Goal: Communication & Community: Answer question/provide support

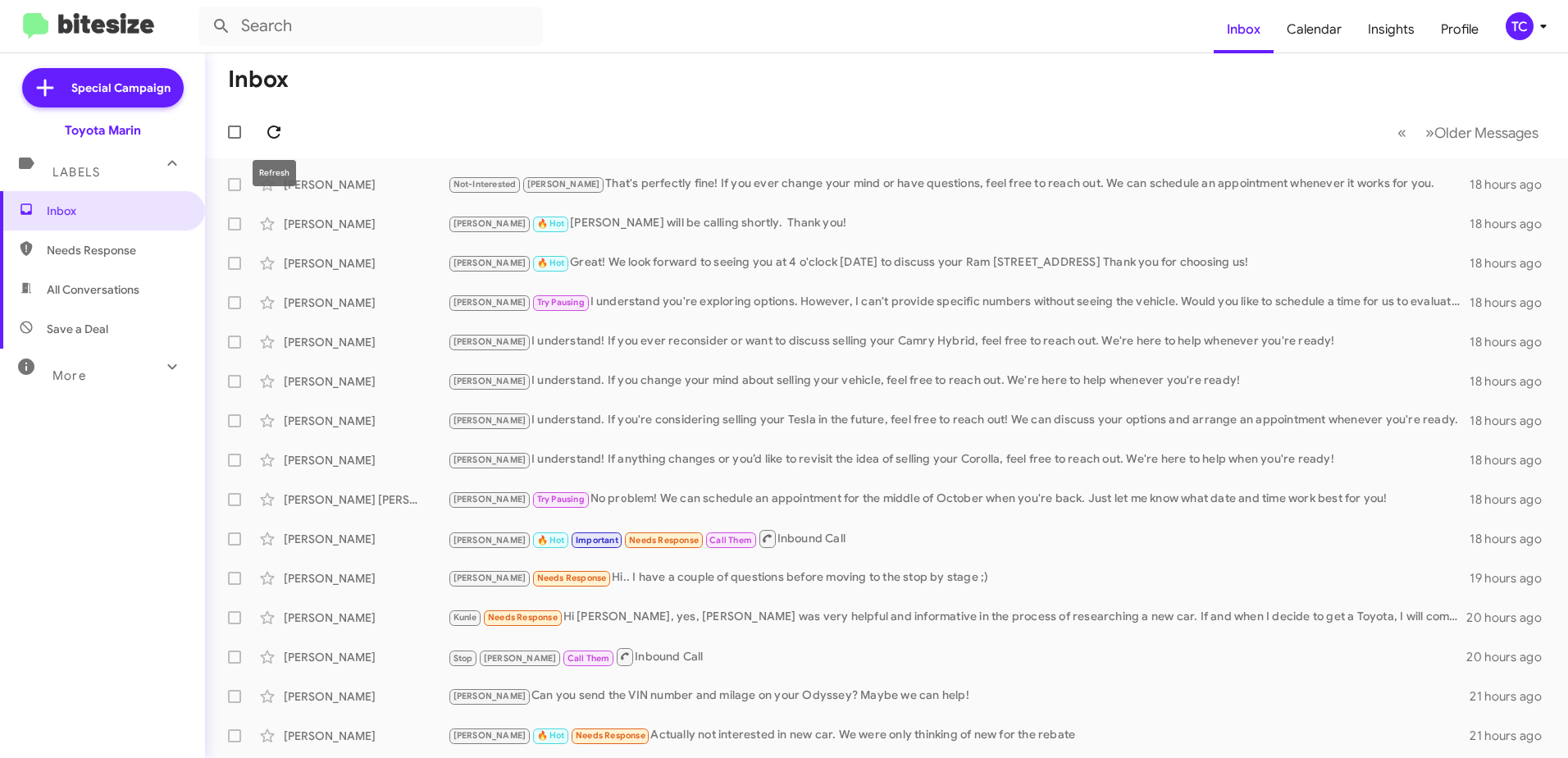
click at [269, 123] on icon at bounding box center [274, 133] width 20 height 20
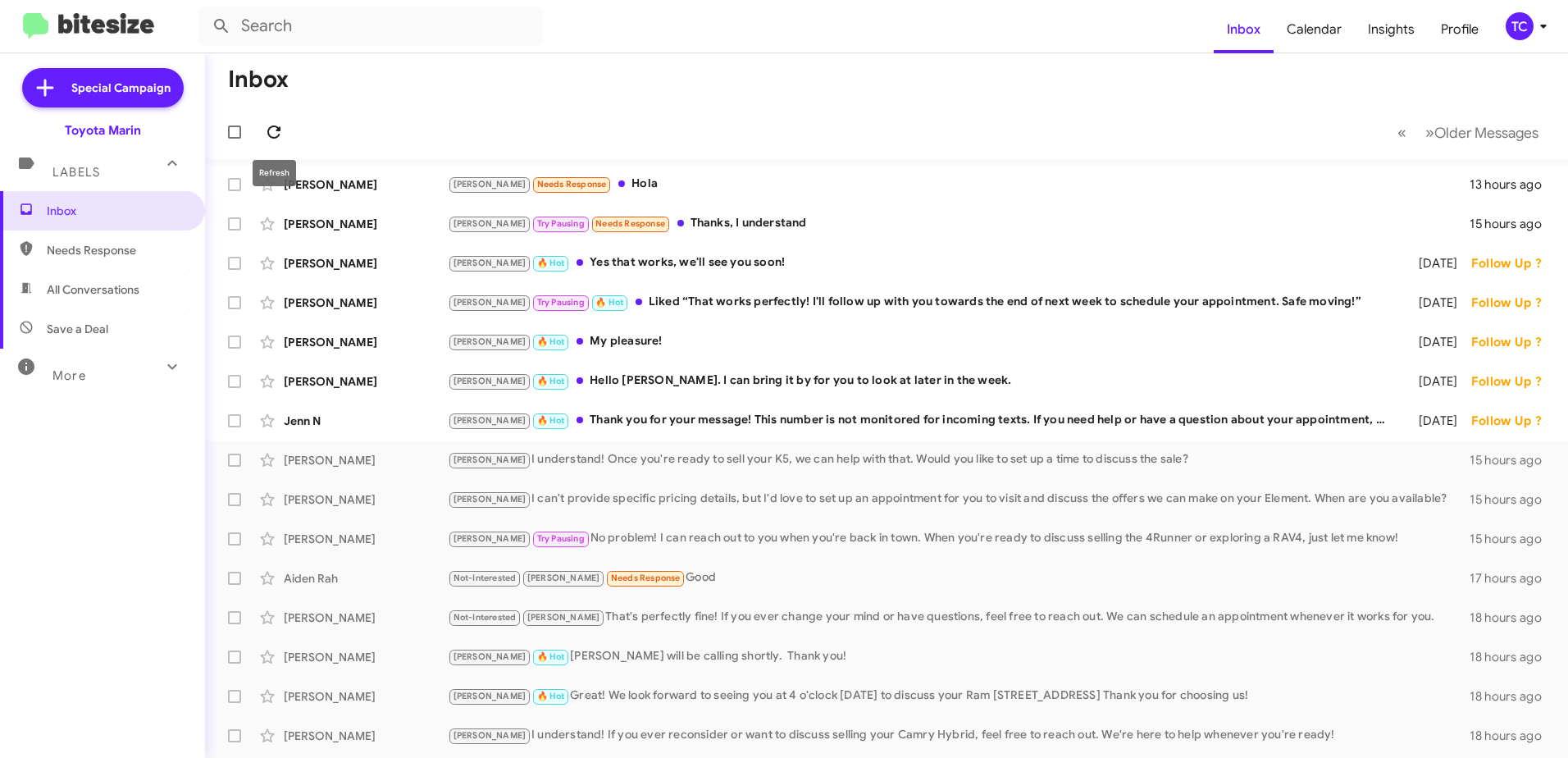
click at [277, 128] on icon at bounding box center [274, 132] width 13 height 13
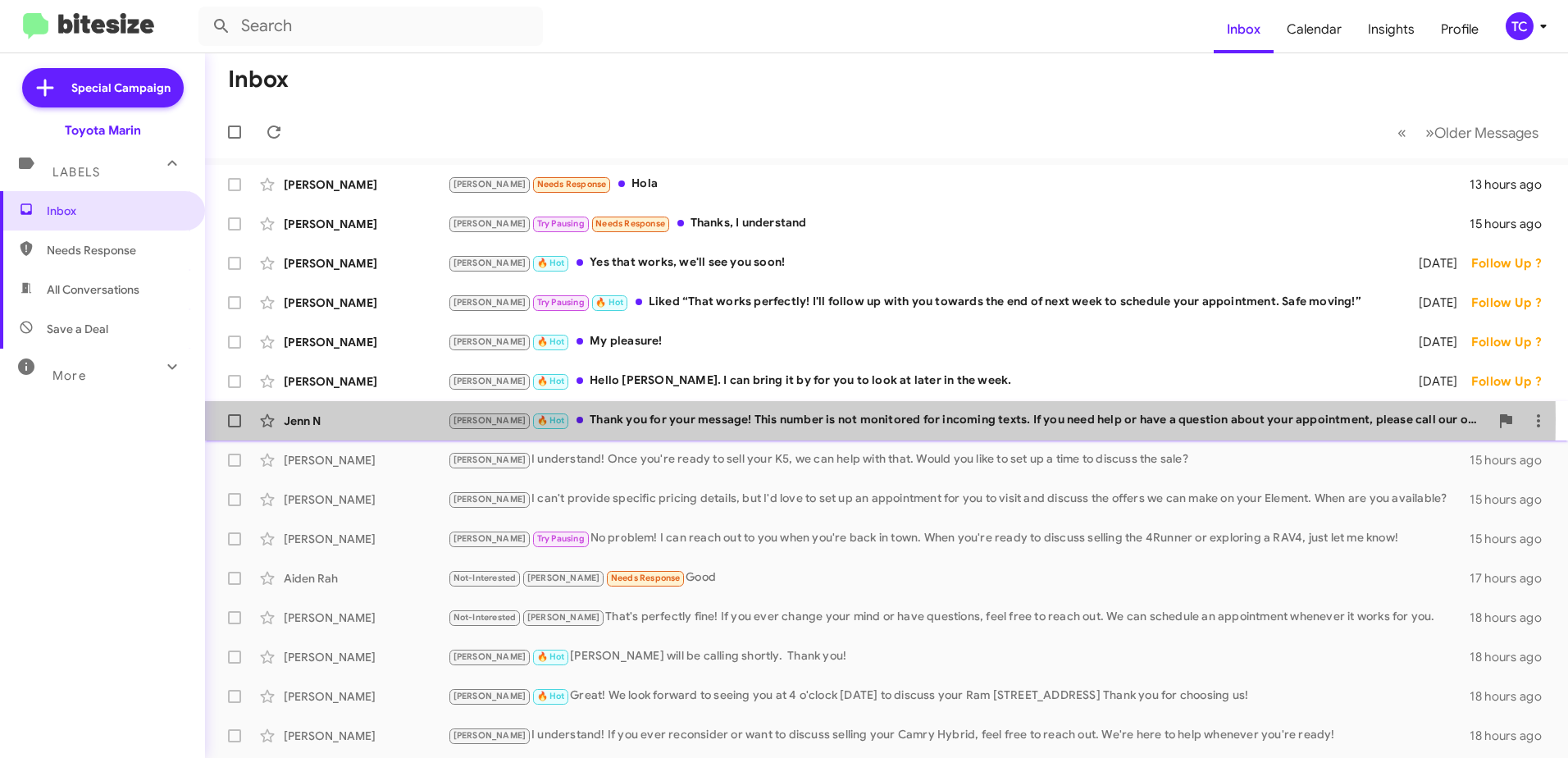
click at [759, 419] on div "Tony 🔥 Hot Thank you for your message! This number is not monitored for incomin…" at bounding box center [968, 420] width 1041 height 19
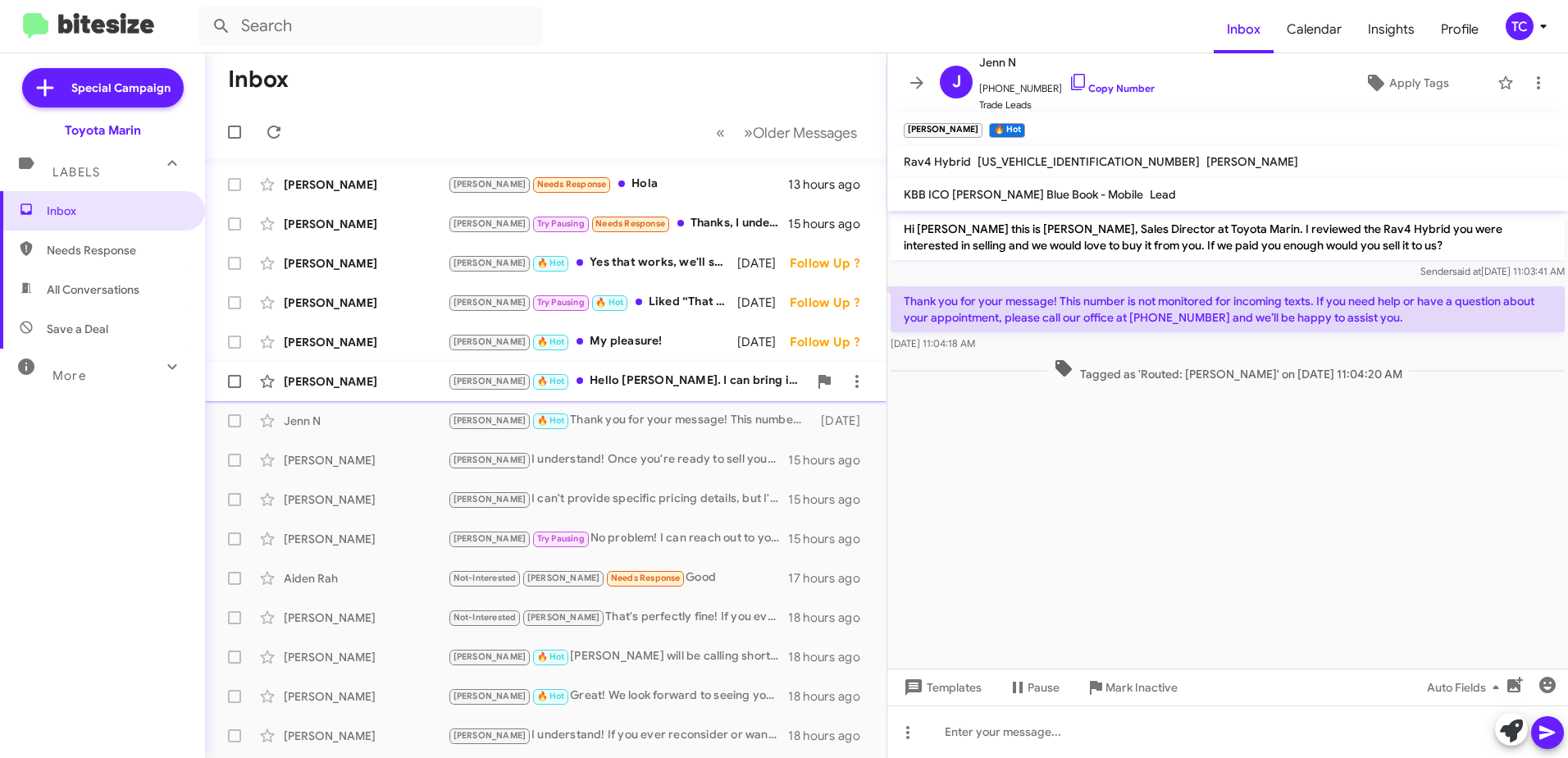
click at [599, 370] on div "Martin Gottlieb Tony 🔥 Hot Hello Nathan. I can bring it by for you to look at l…" at bounding box center [546, 381] width 655 height 33
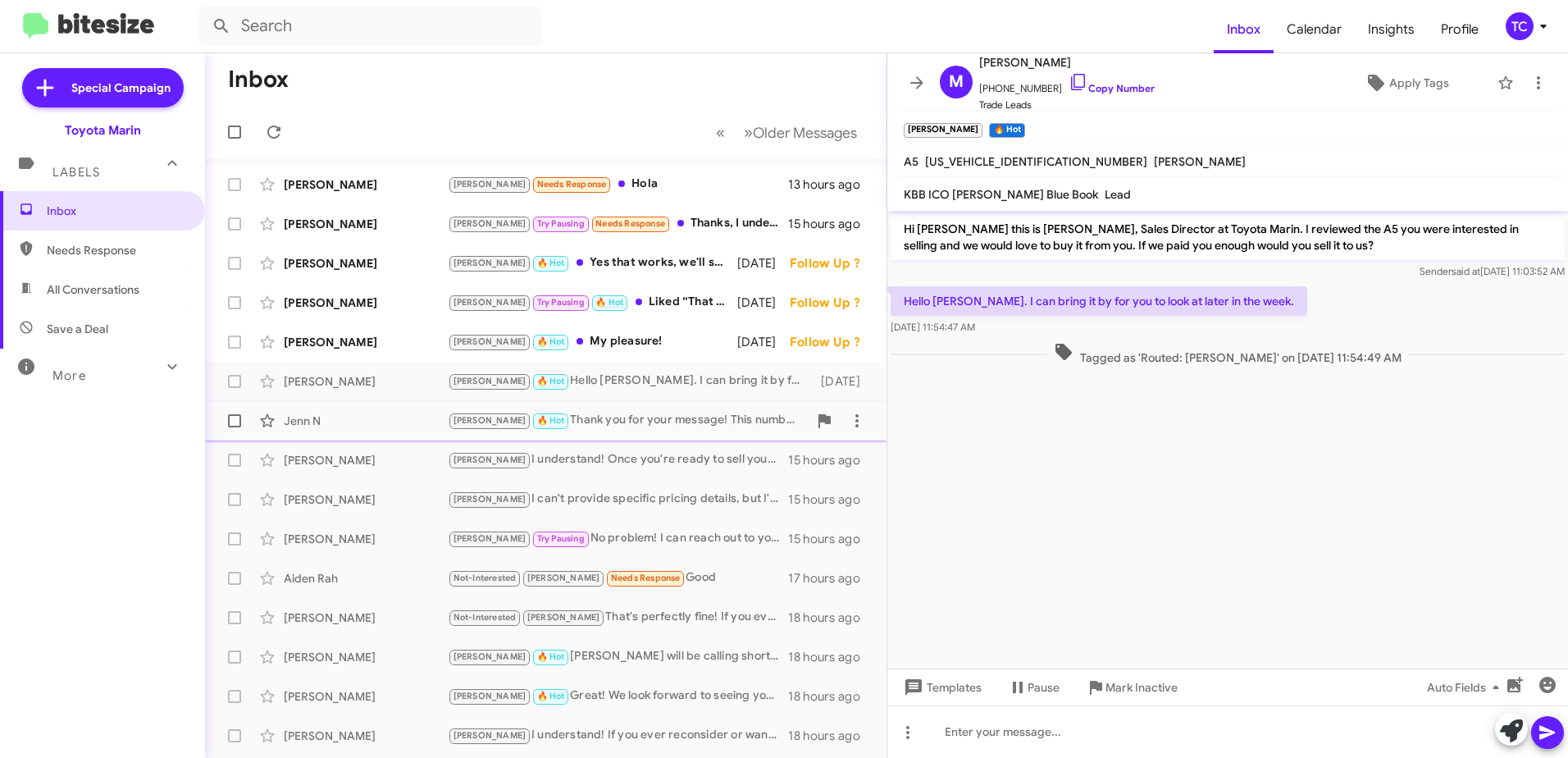
click at [626, 421] on div "Tony 🔥 Hot Thank you for your message! This number is not monitored for incomin…" at bounding box center [628, 420] width 360 height 19
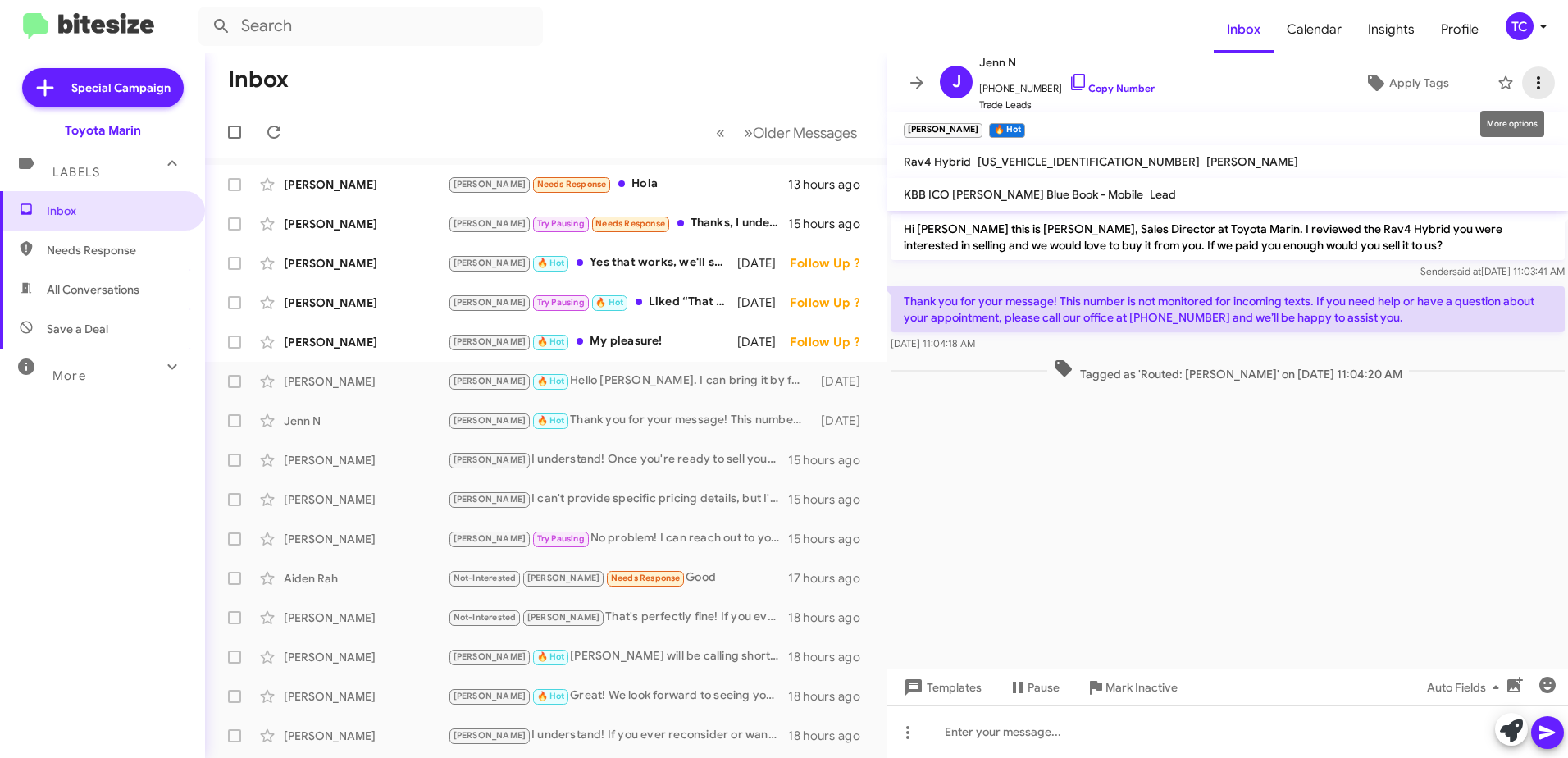
click at [1529, 84] on icon at bounding box center [1539, 83] width 20 height 20
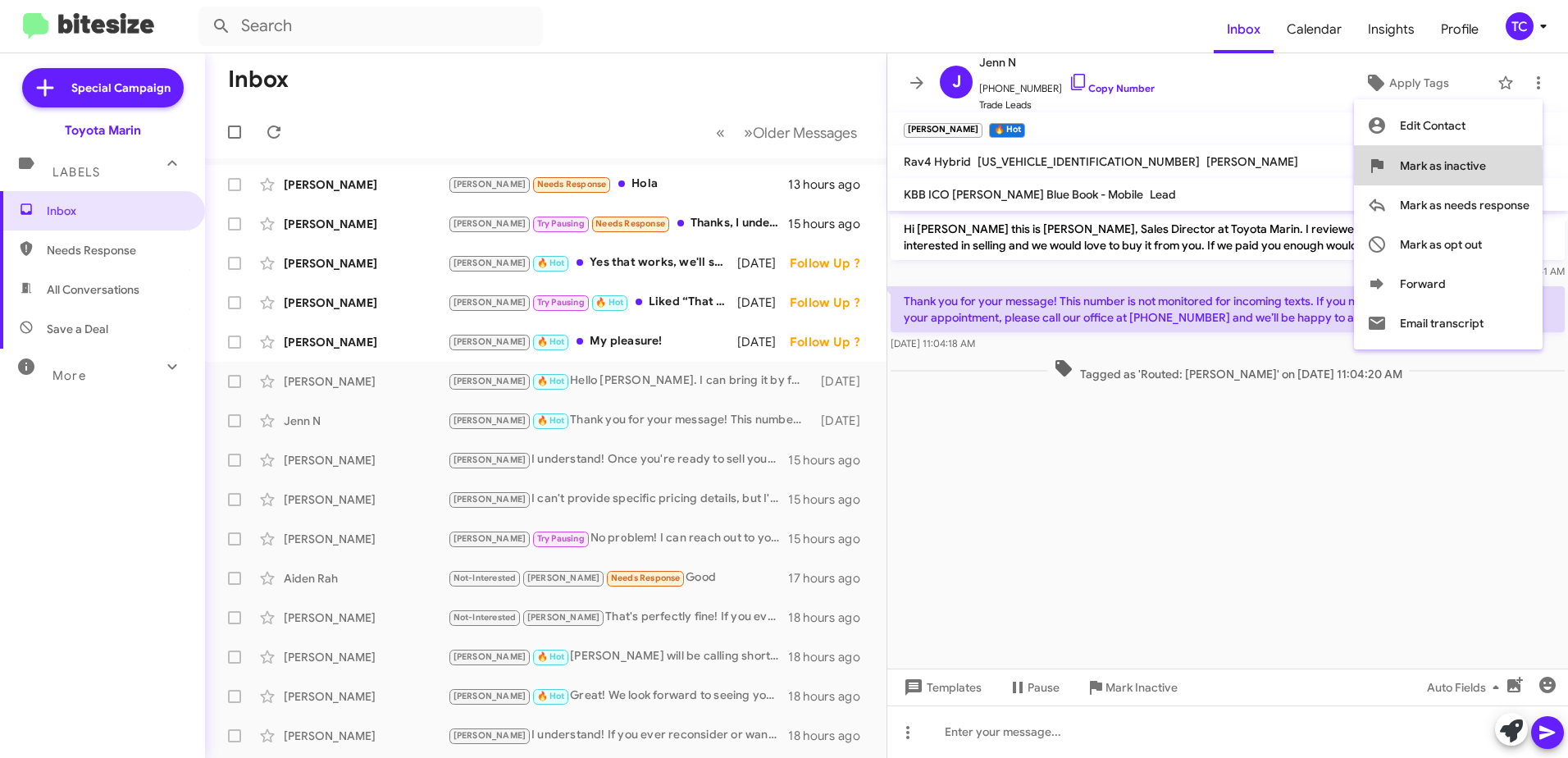
click at [1430, 175] on span "Mark as inactive" at bounding box center [1442, 165] width 86 height 39
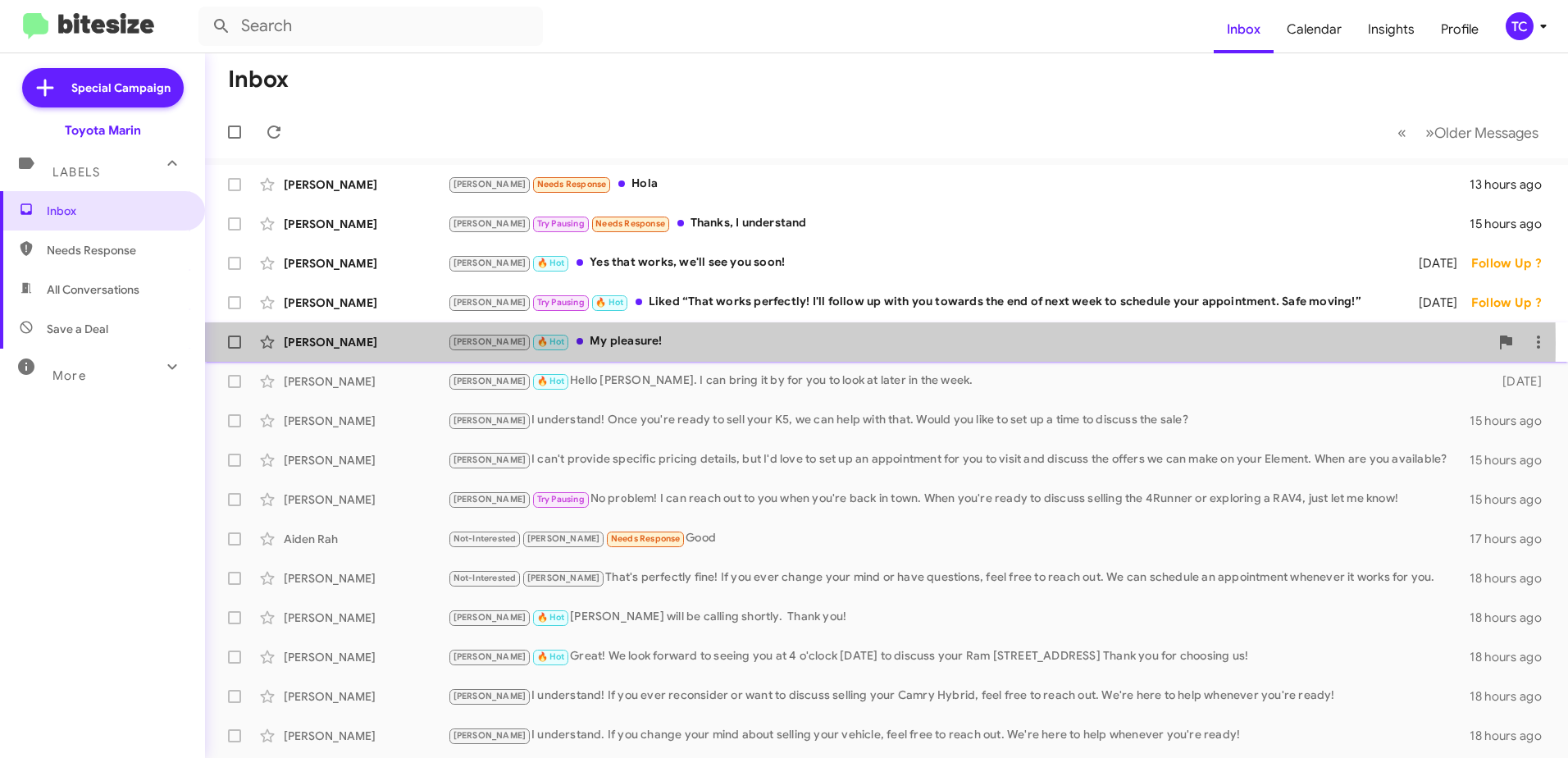
click at [575, 344] on div "Tony 🔥 Hot My pleasure!" at bounding box center [968, 341] width 1041 height 19
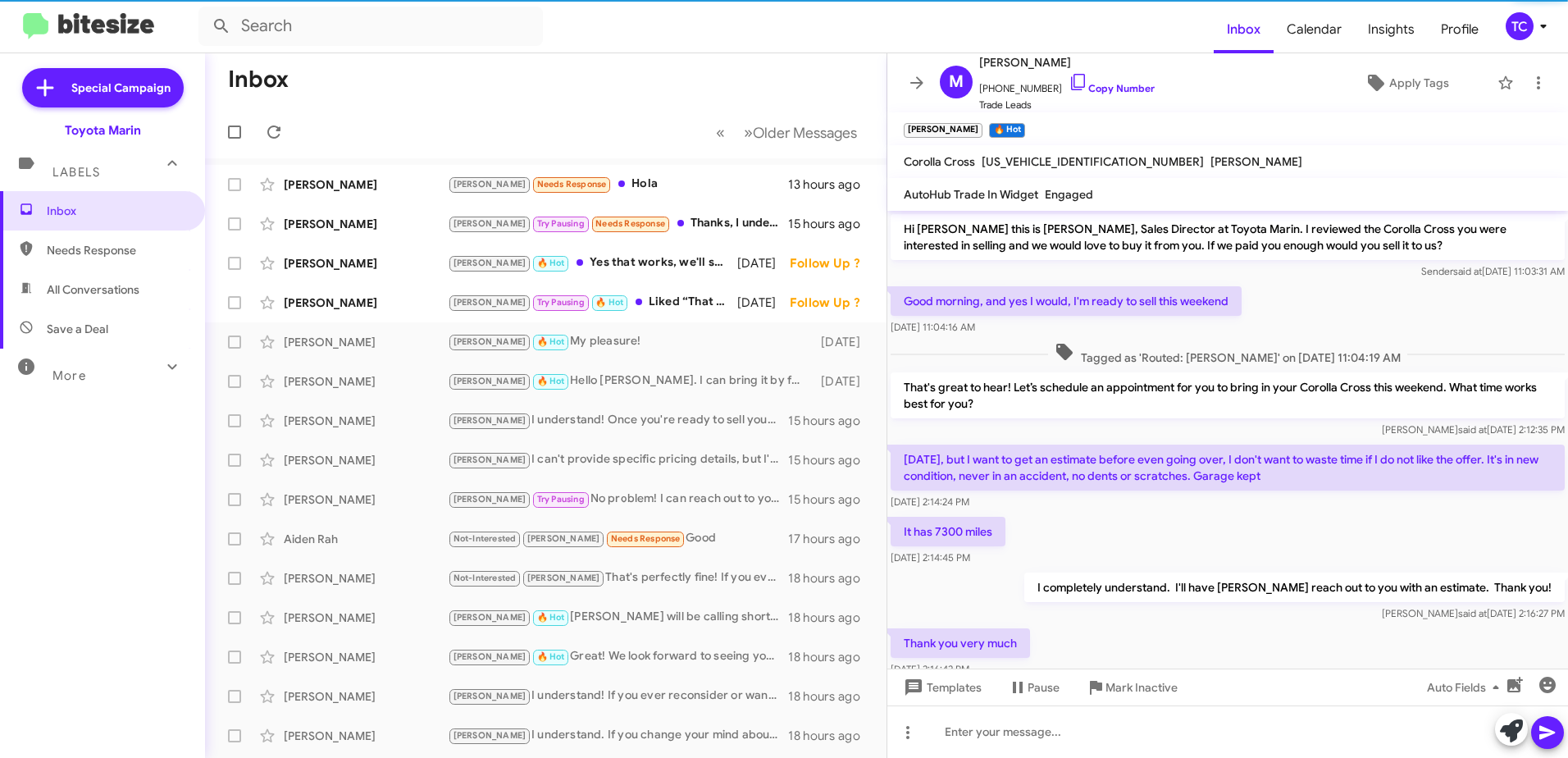
scroll to position [73, 0]
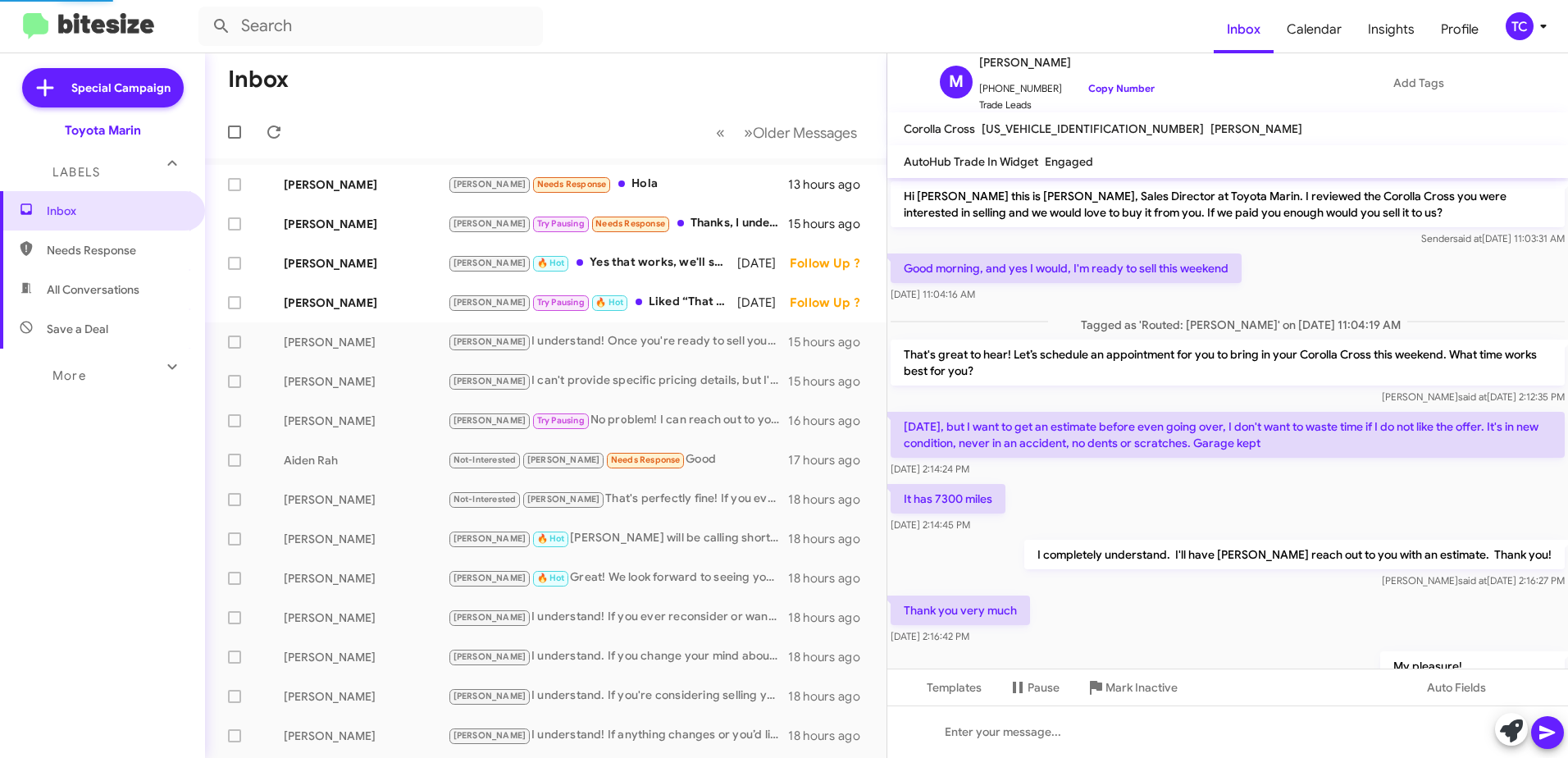
scroll to position [73, 0]
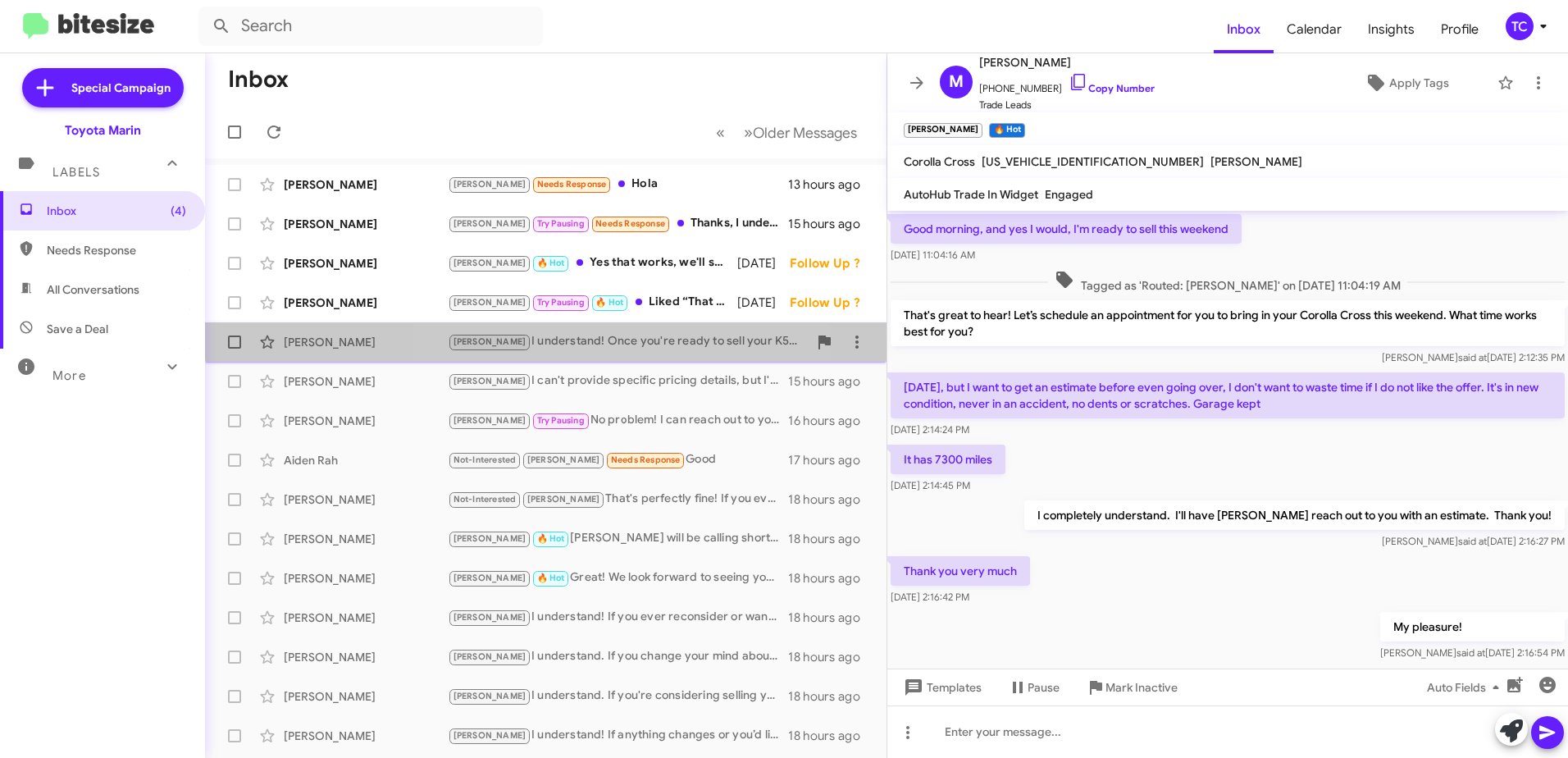
click at [624, 333] on div "[PERSON_NAME] I understand! Once you're ready to sell your K5, we can help with…" at bounding box center [628, 341] width 360 height 19
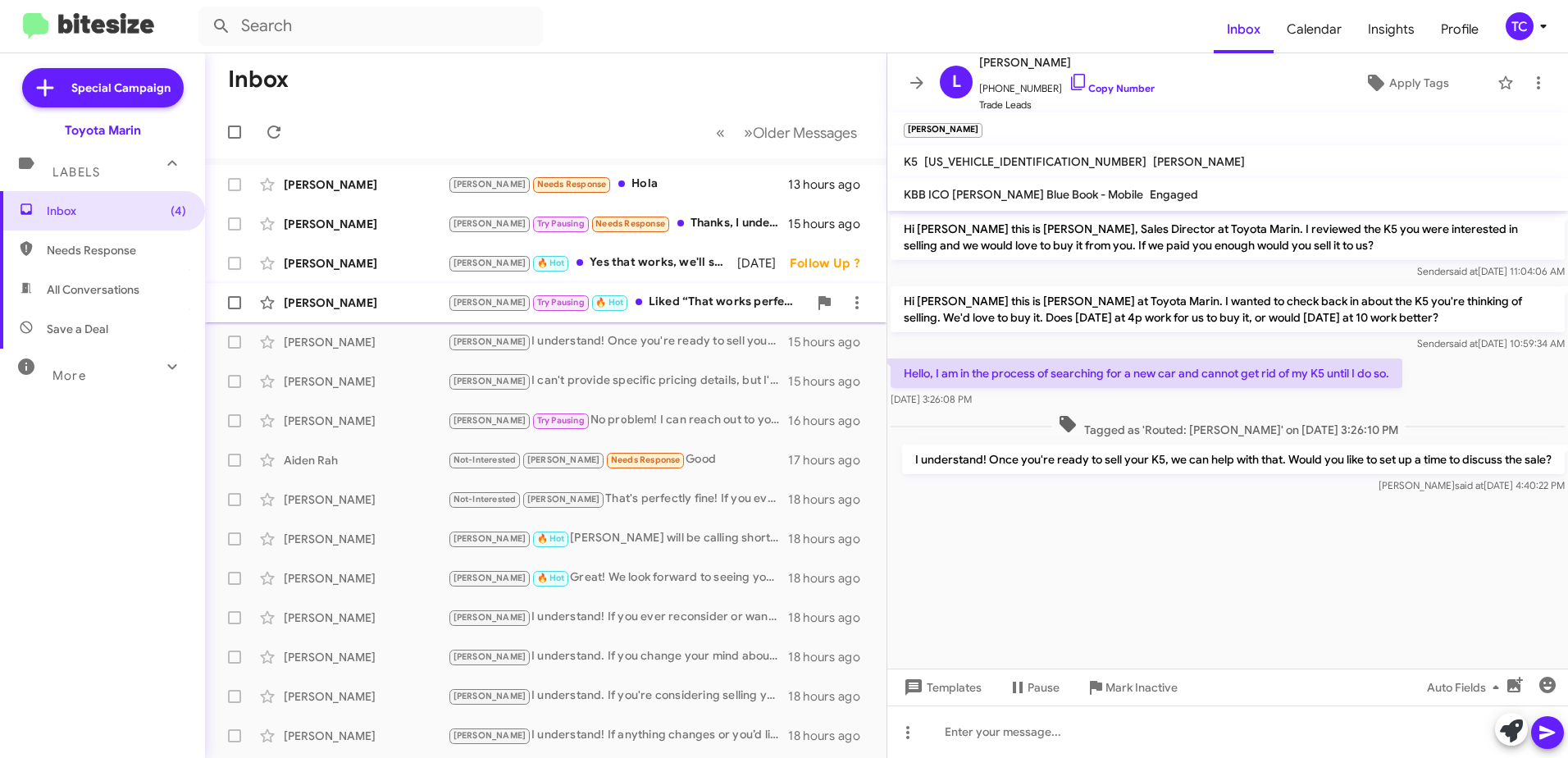
click at [683, 304] on div "[PERSON_NAME] Pausing 🔥 Hot Liked “That works perfectly! I'll follow up with yo…" at bounding box center [628, 302] width 360 height 19
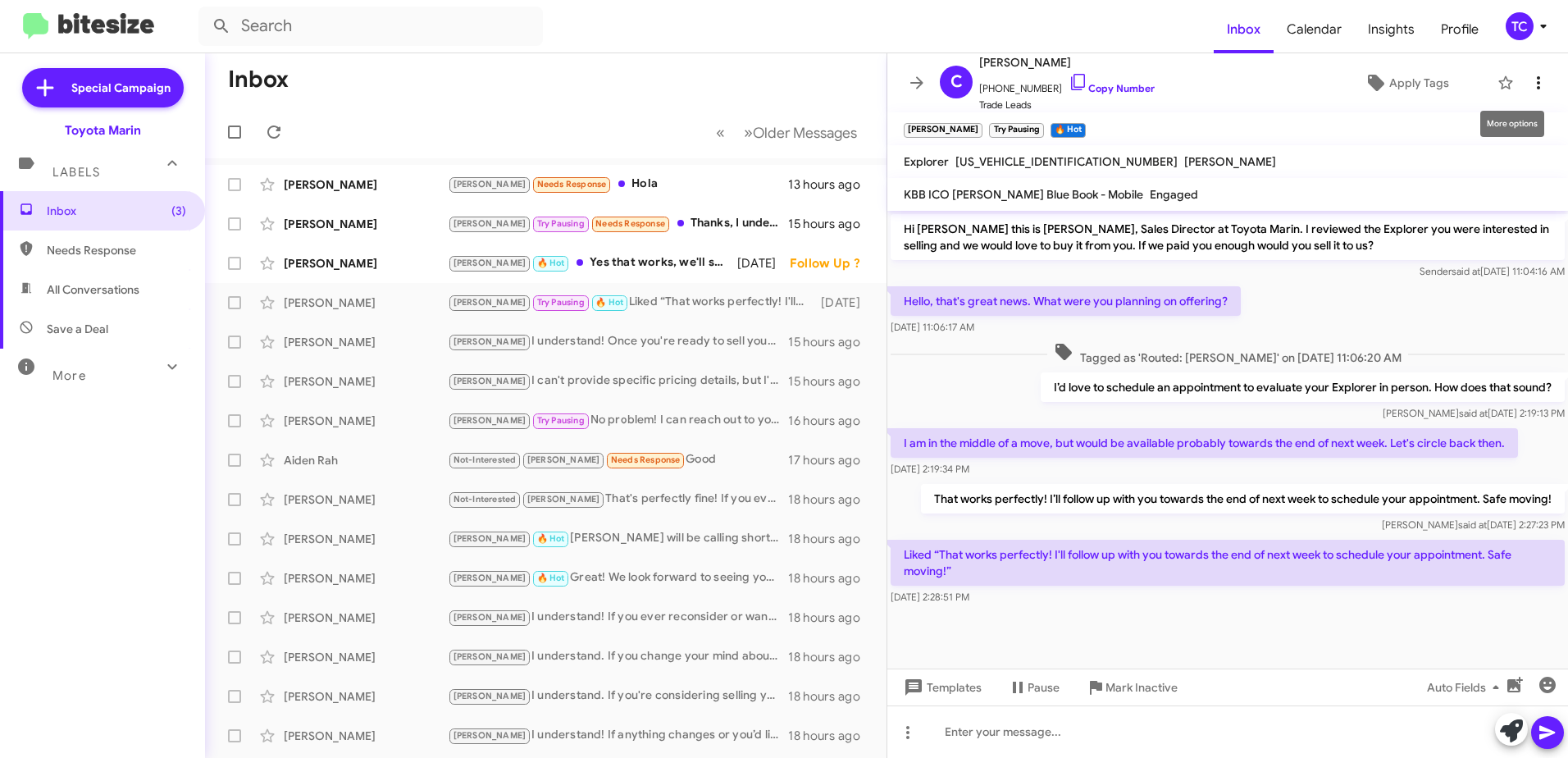
click at [1529, 74] on icon at bounding box center [1539, 83] width 20 height 20
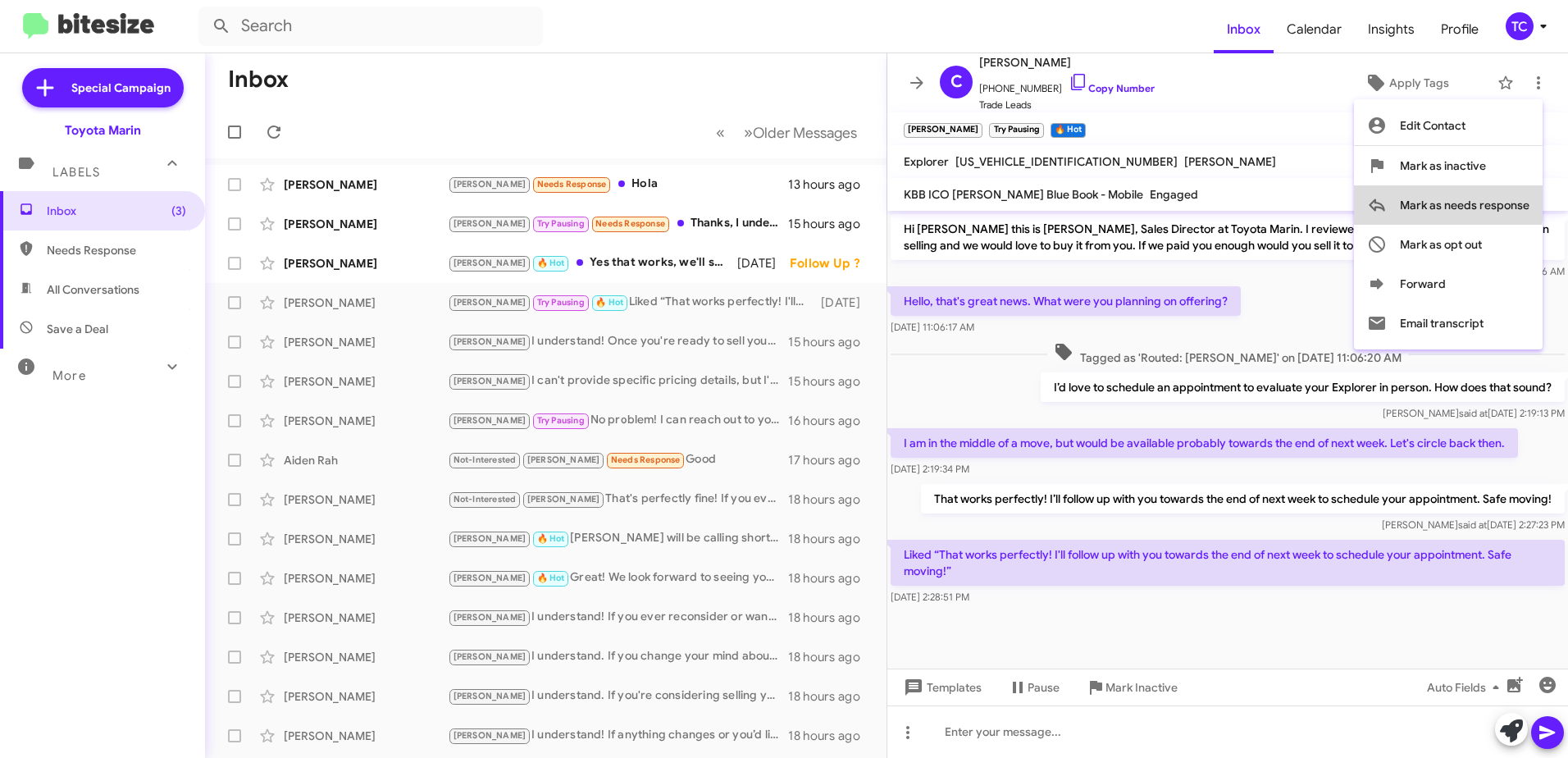
click at [1437, 202] on span "Mark as needs response" at bounding box center [1464, 204] width 129 height 39
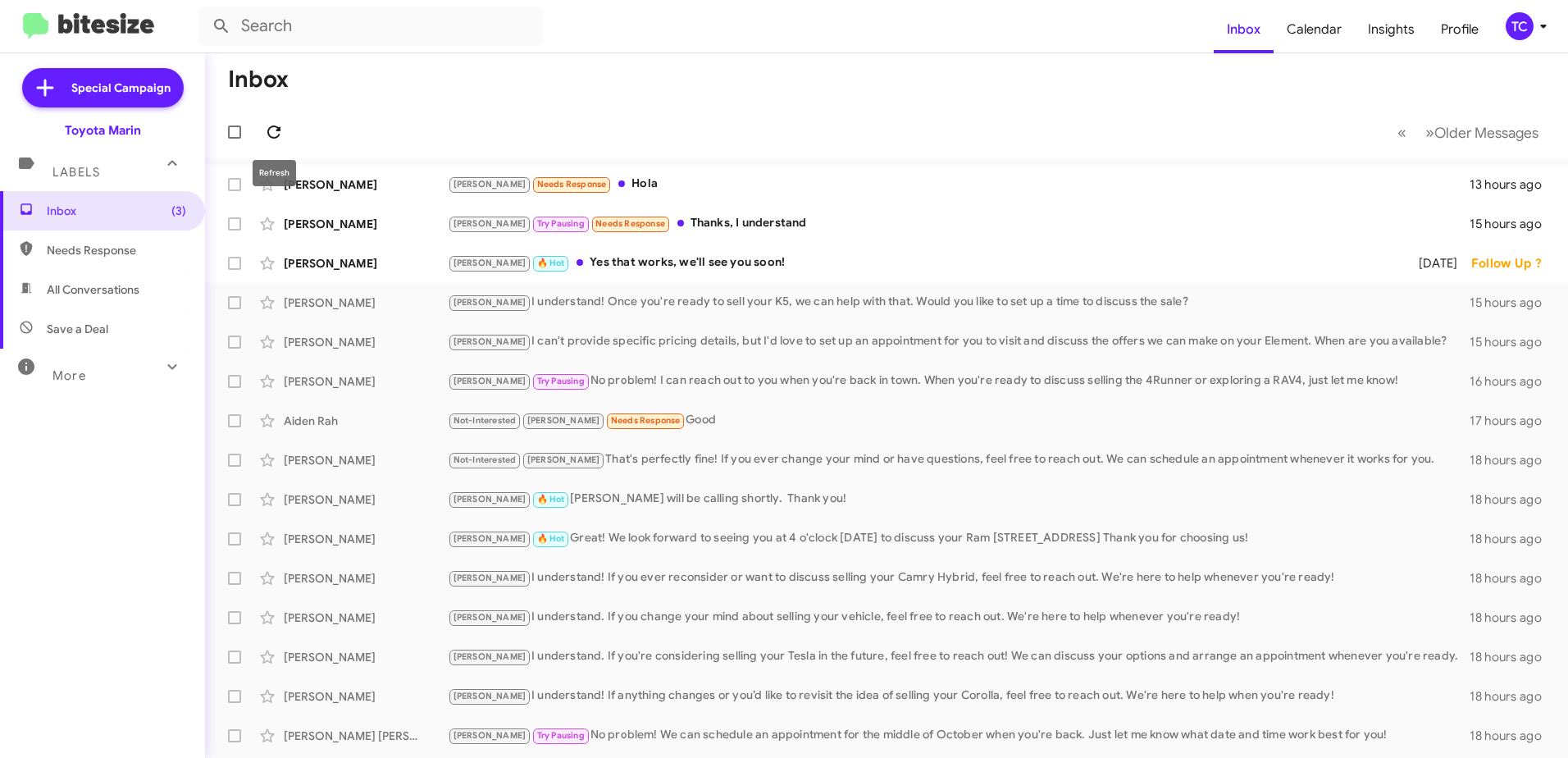
click at [270, 128] on icon at bounding box center [274, 132] width 13 height 13
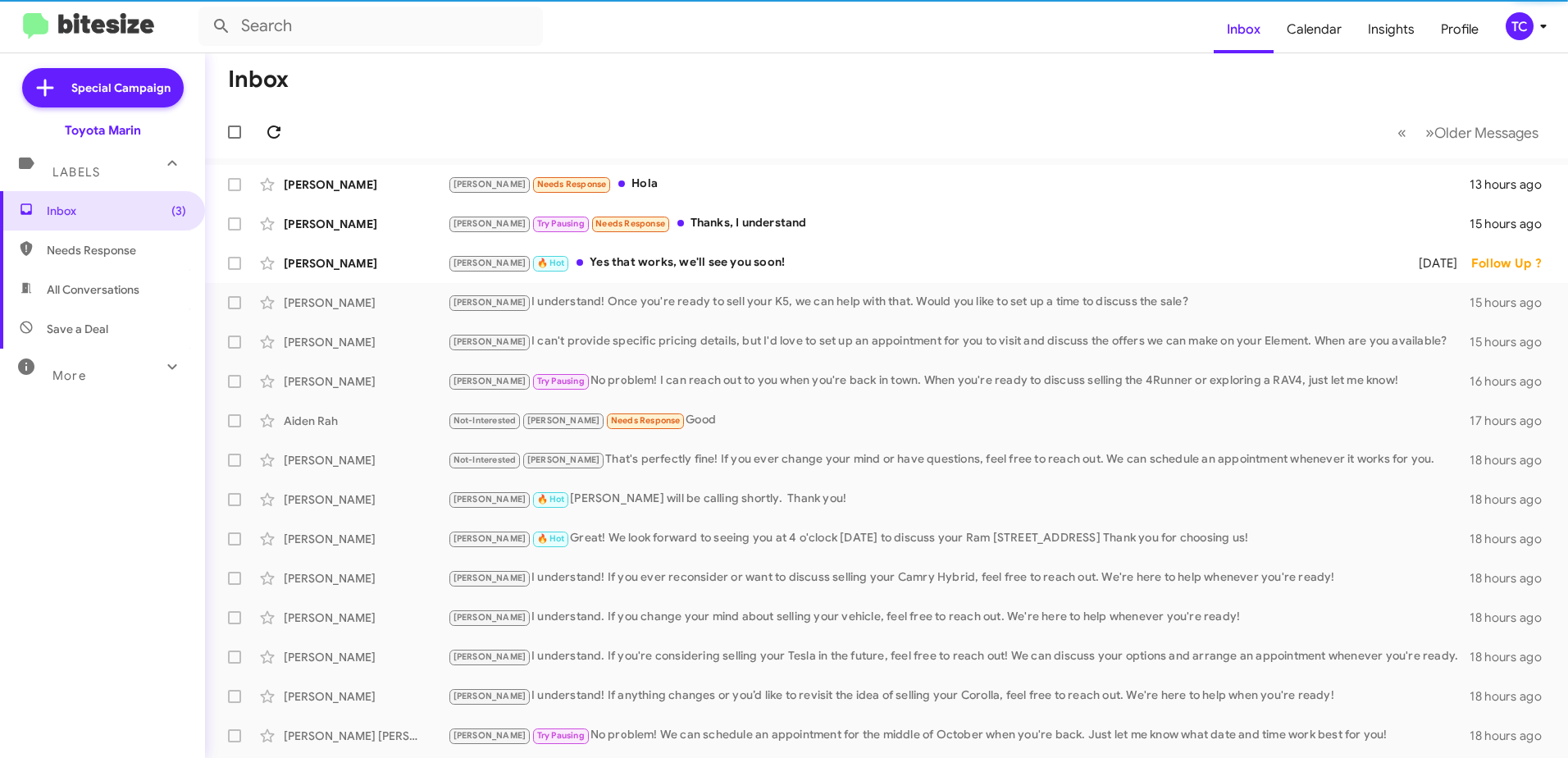
click at [271, 128] on icon at bounding box center [274, 132] width 13 height 13
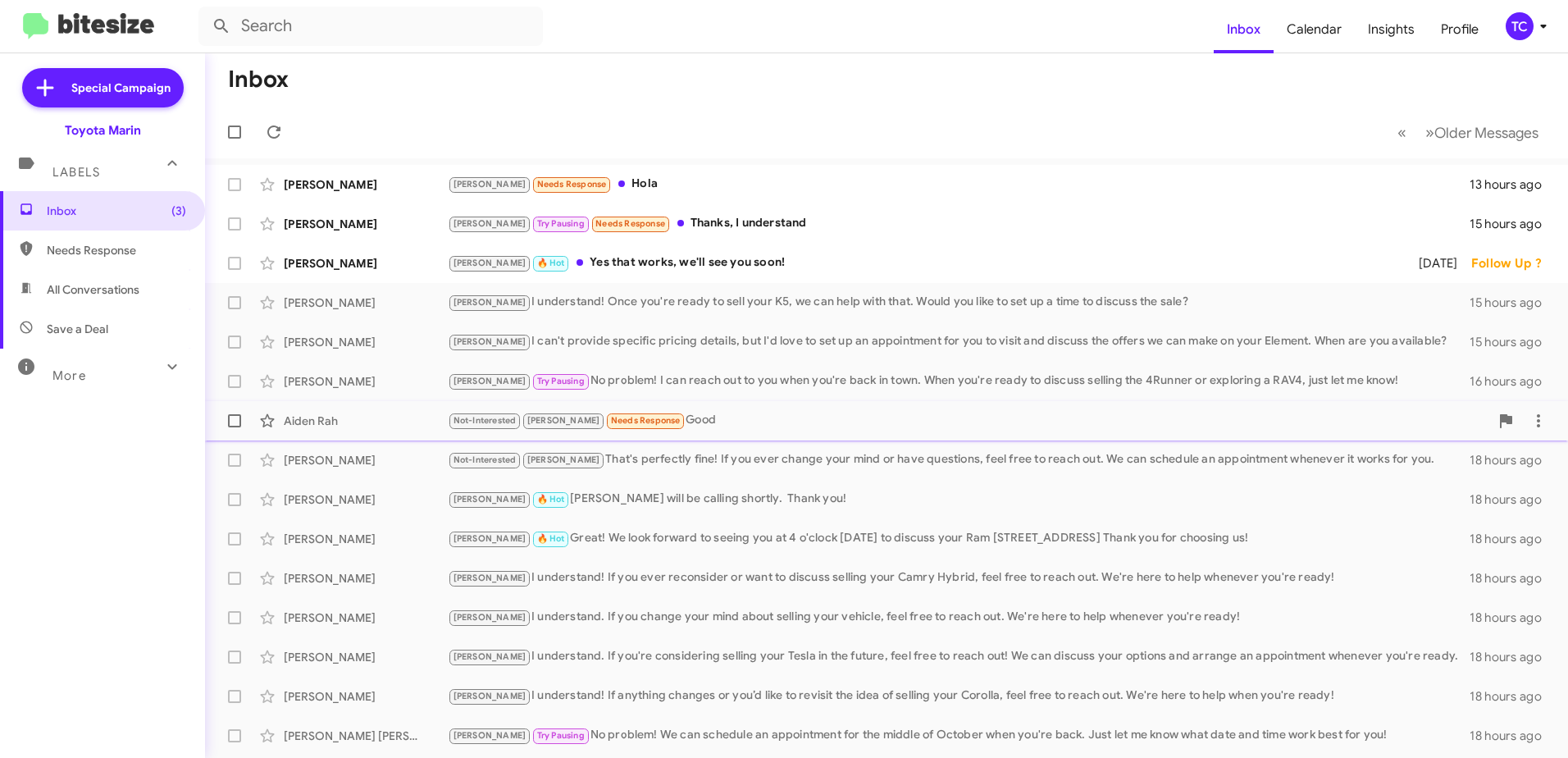
click at [632, 421] on small "Needs Response" at bounding box center [645, 421] width 77 height 16
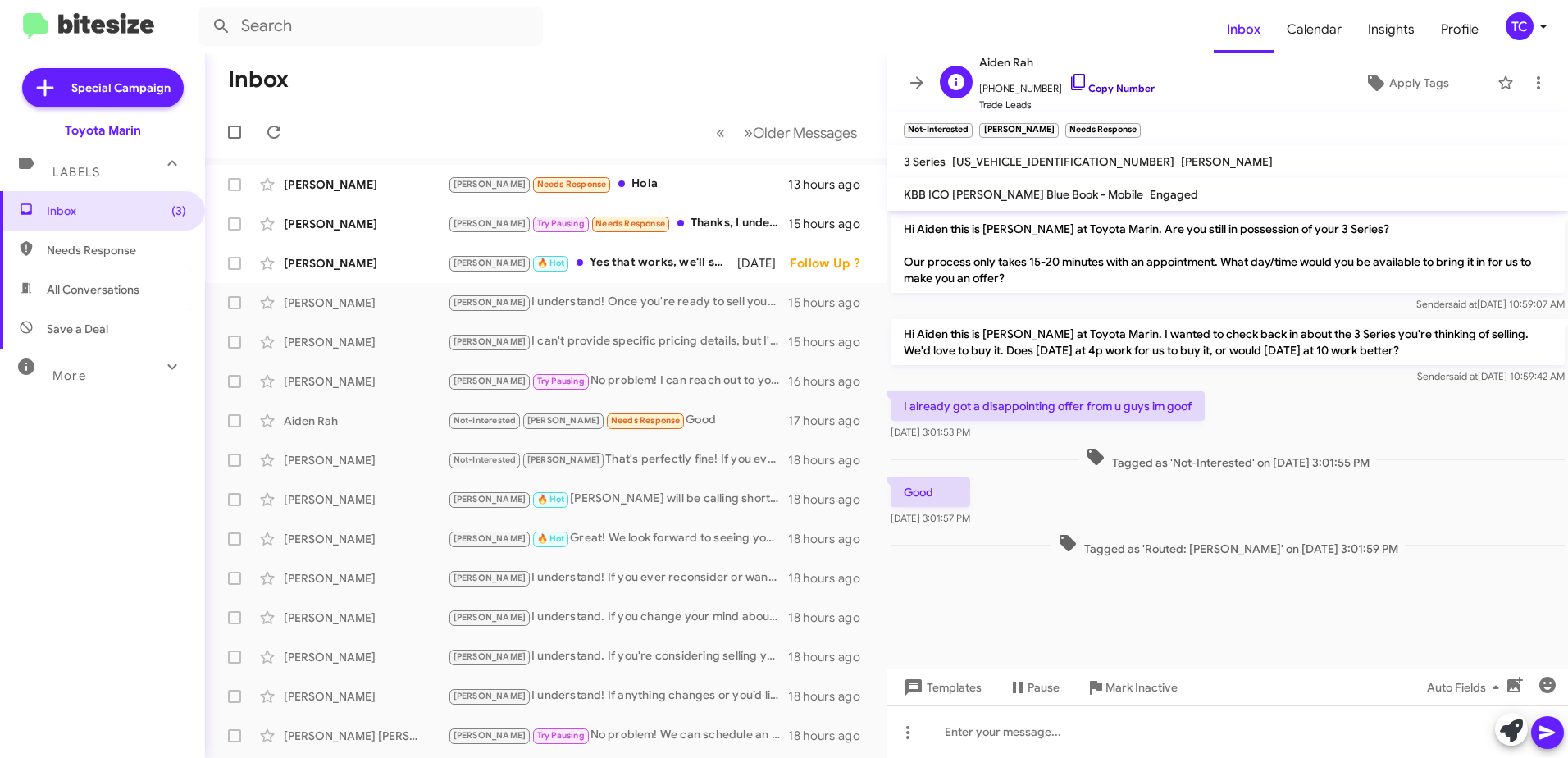
click at [1069, 77] on icon at bounding box center [1079, 83] width 20 height 20
drag, startPoint x: 1510, startPoint y: 720, endPoint x: 1495, endPoint y: 706, distance: 20.5
click at [1510, 720] on icon at bounding box center [1511, 731] width 23 height 23
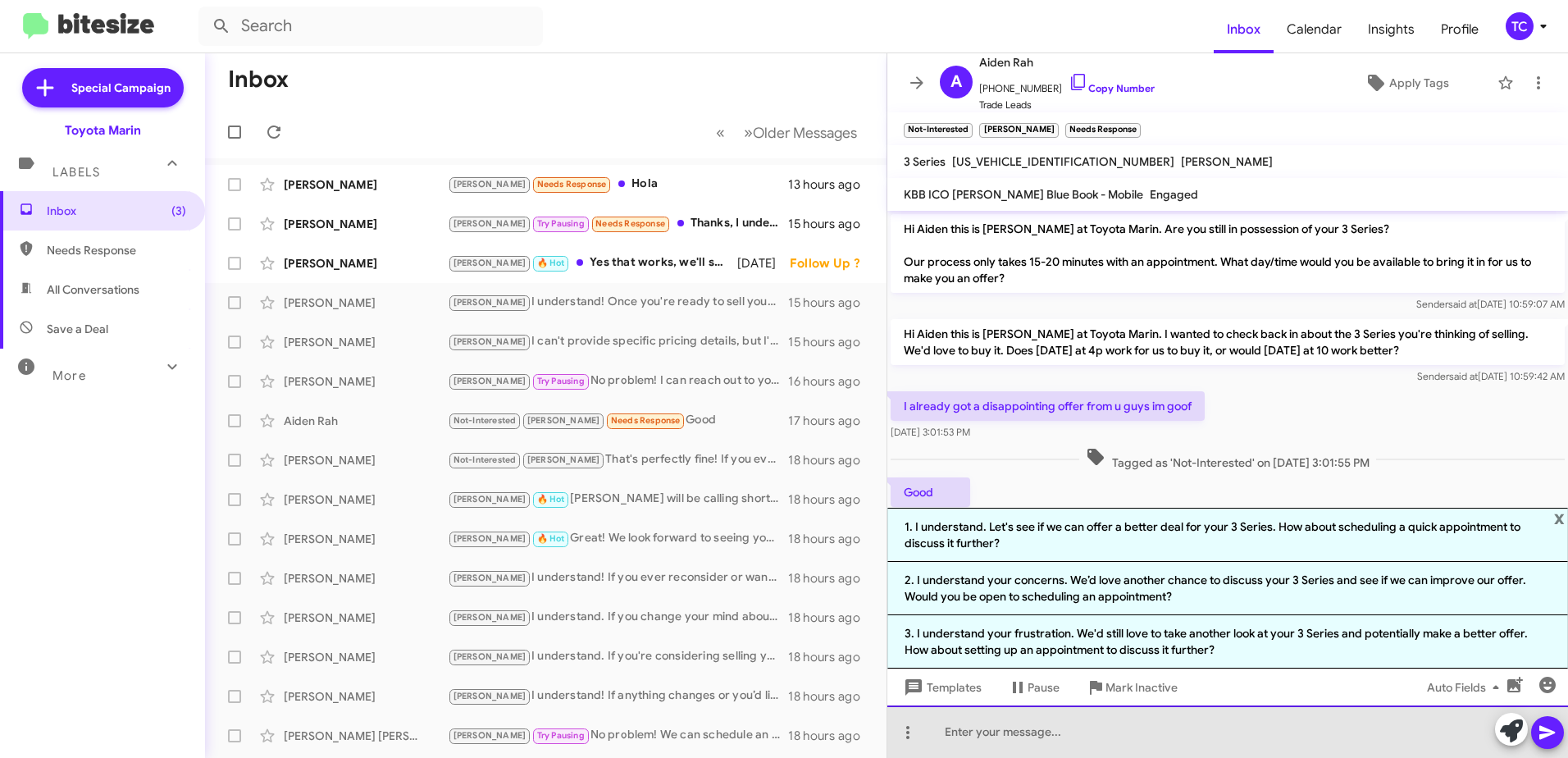
click at [1149, 725] on div at bounding box center [1227, 731] width 680 height 53
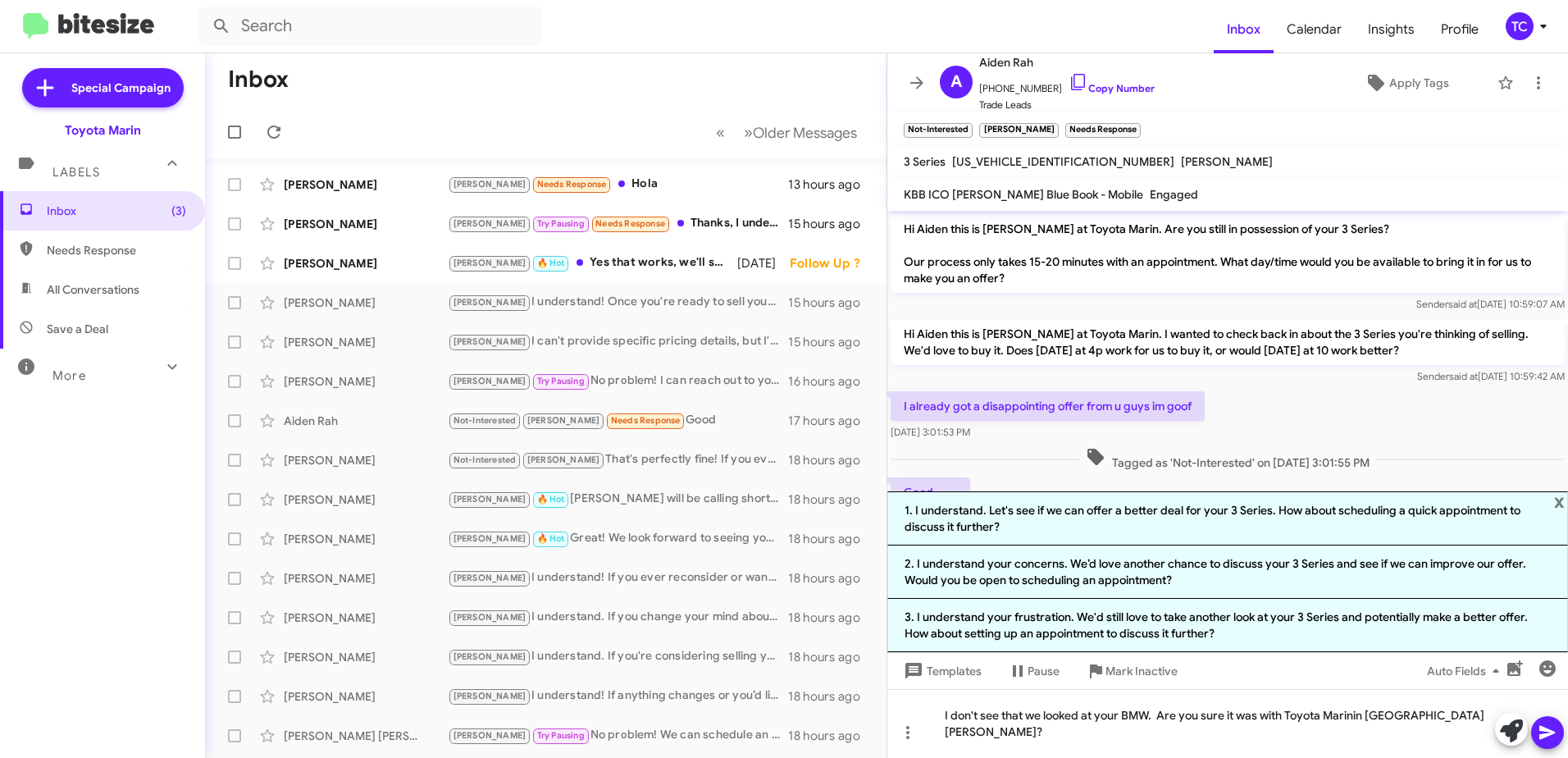
click at [1535, 729] on button at bounding box center [1546, 732] width 33 height 33
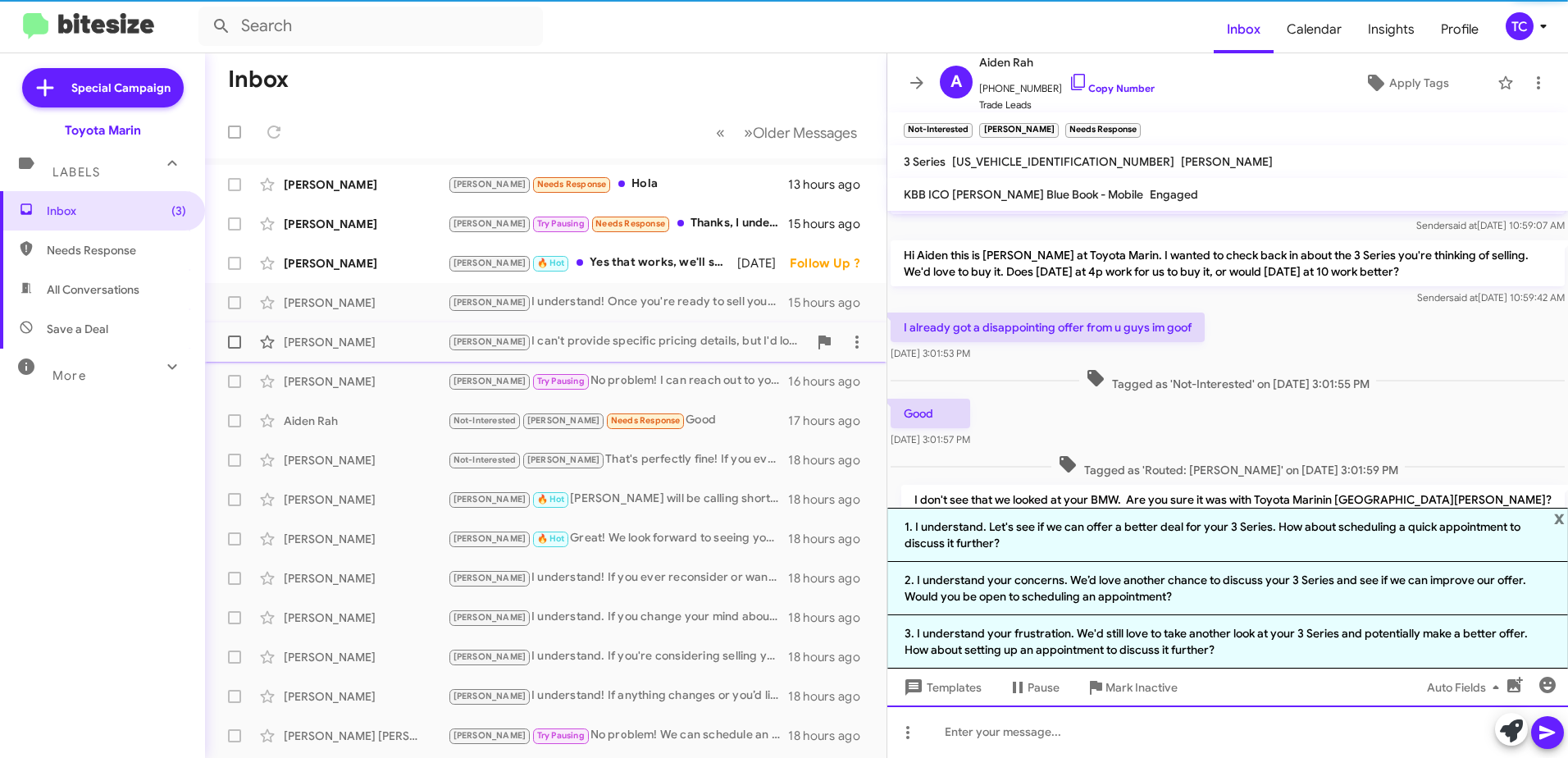
scroll to position [137, 0]
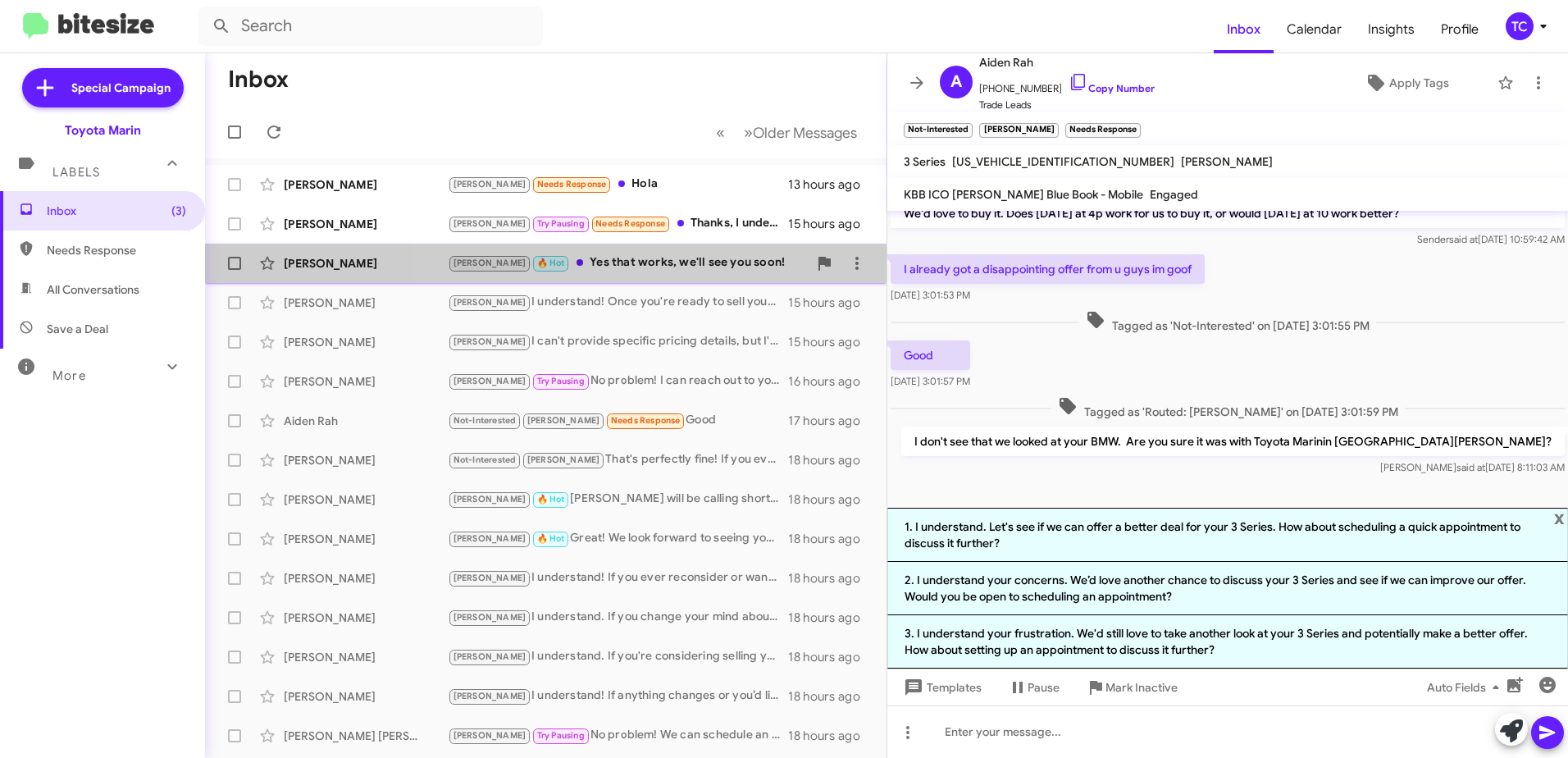
click at [656, 256] on div "[PERSON_NAME] 🔥 Hot Yes that works, we'll see you soon!" at bounding box center [628, 263] width 360 height 19
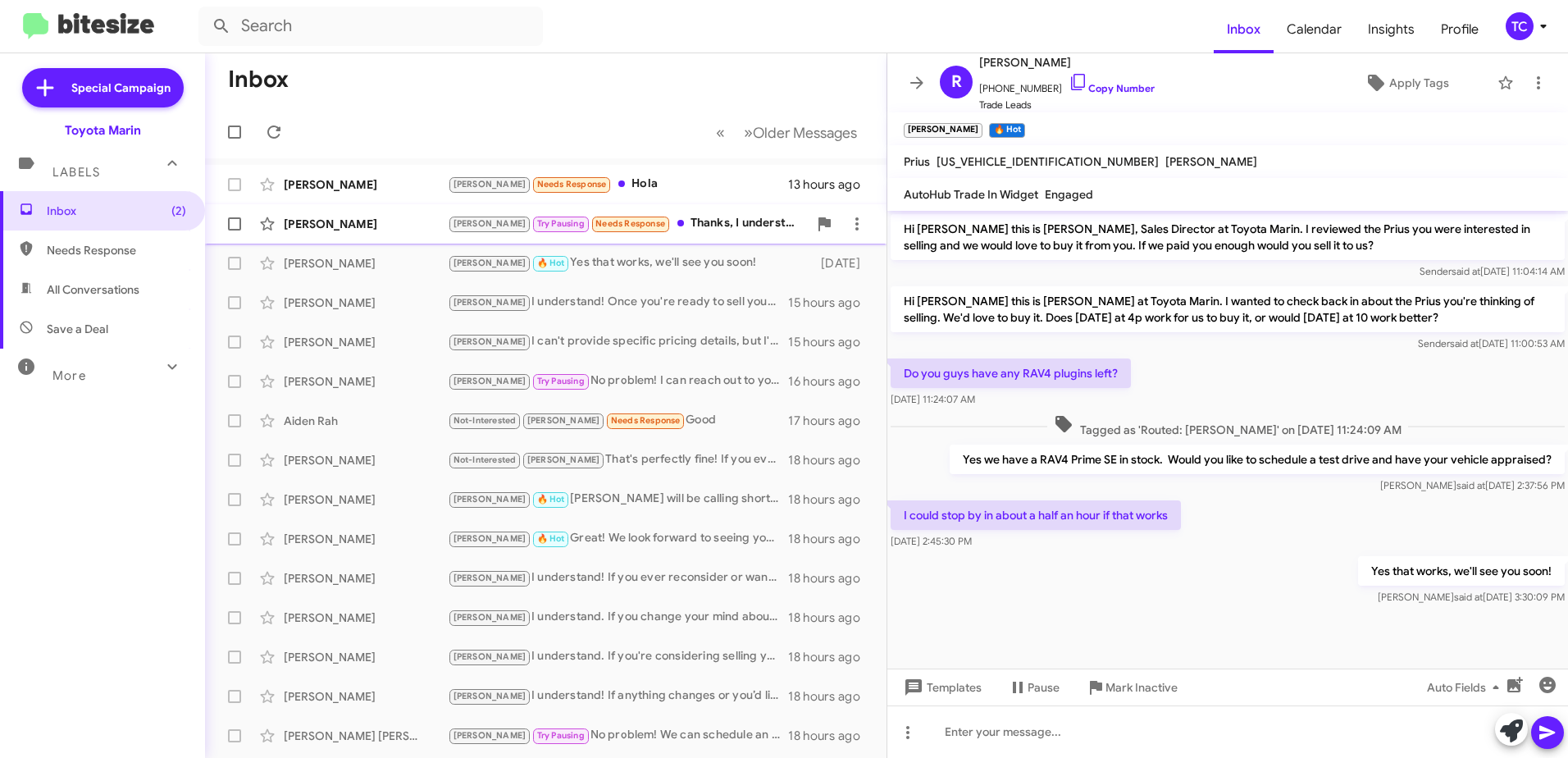
click at [670, 228] on div "[PERSON_NAME] Pausing Needs Response Thanks, I understand" at bounding box center [628, 223] width 360 height 19
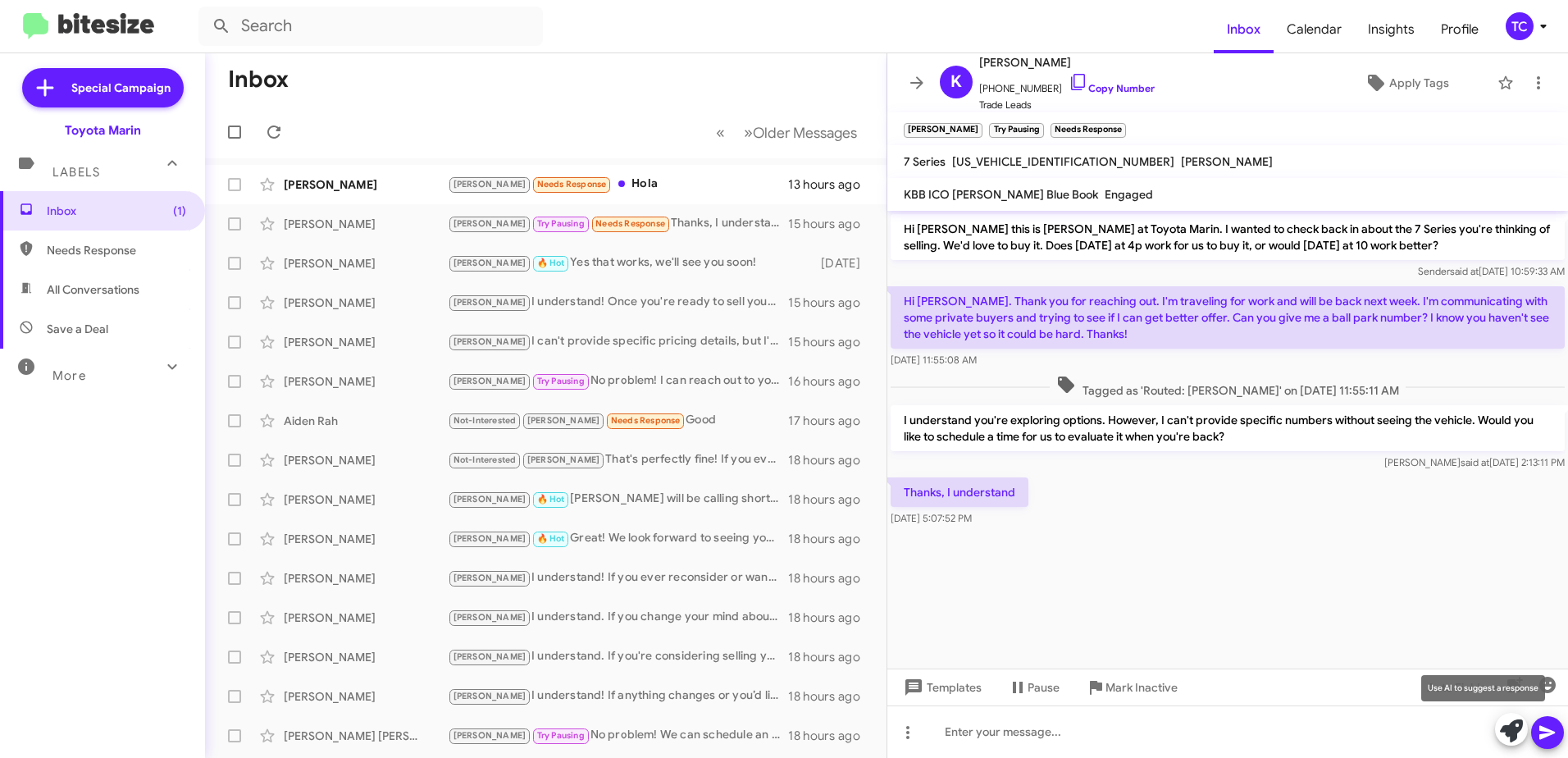
click at [1510, 715] on span at bounding box center [1511, 730] width 23 height 36
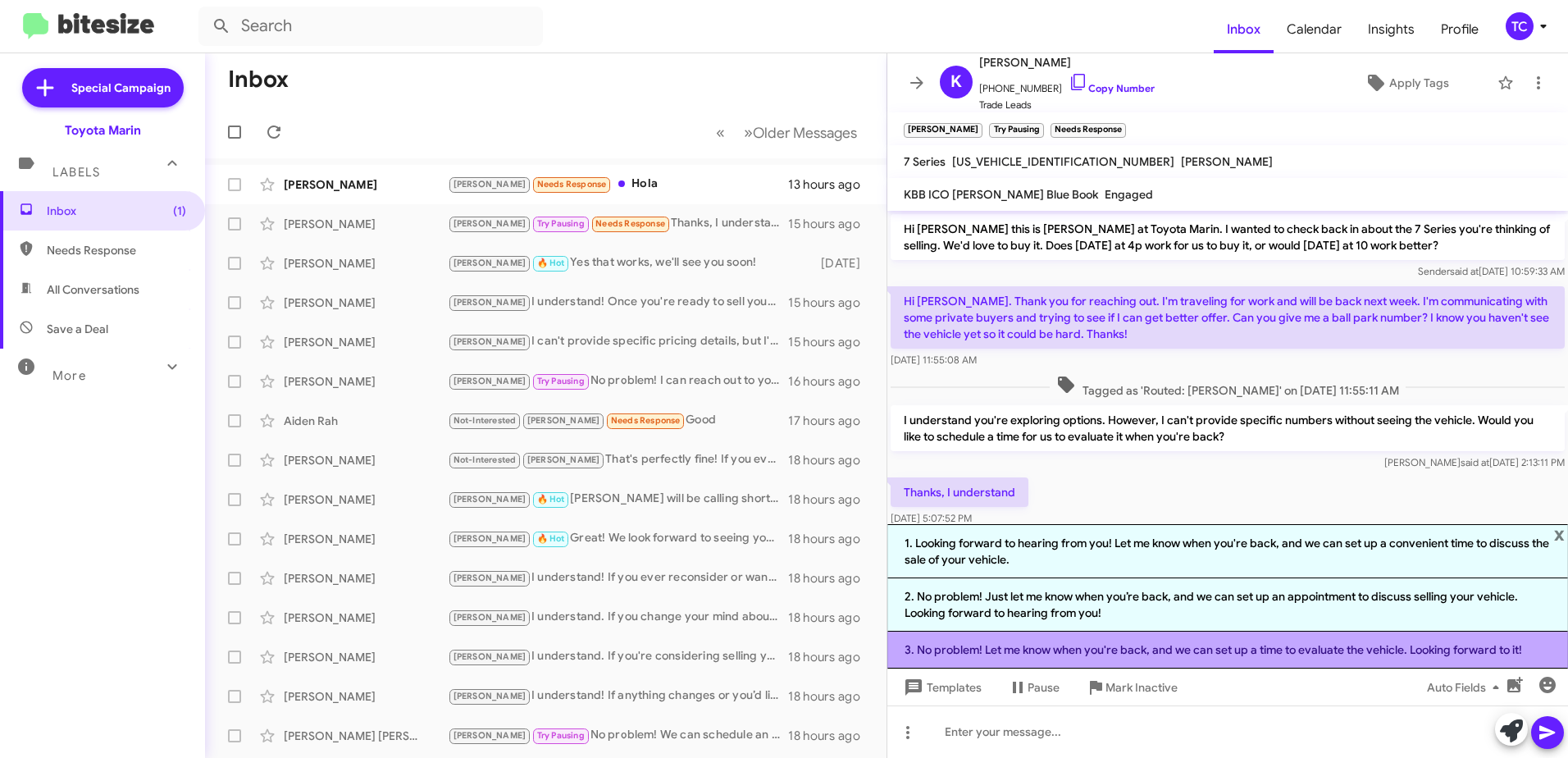
click at [1223, 650] on li "3. No problem! Let me know when you're back, and we can set up a time to evalua…" at bounding box center [1227, 650] width 680 height 37
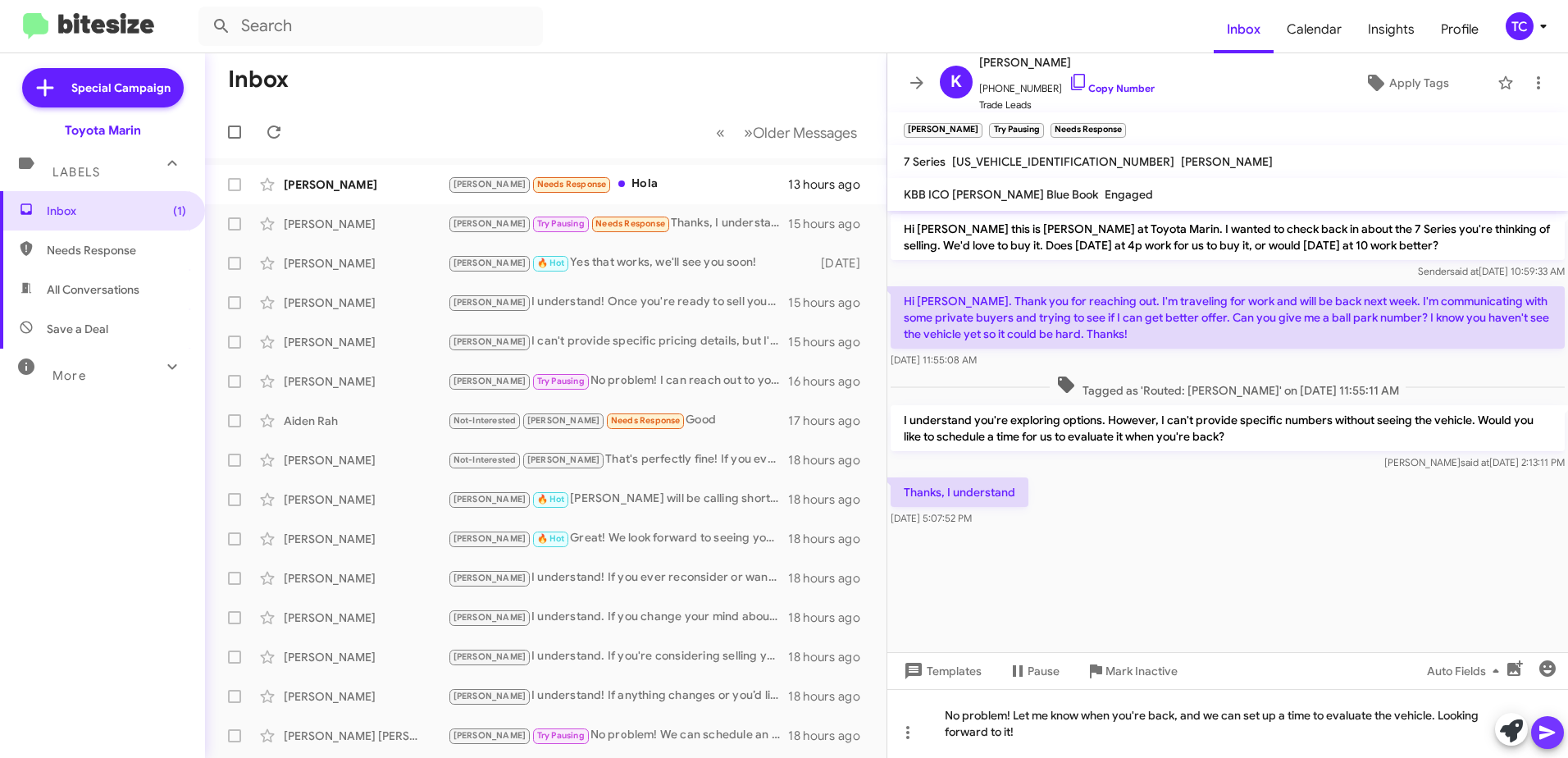
click at [1550, 724] on icon at bounding box center [1547, 733] width 20 height 20
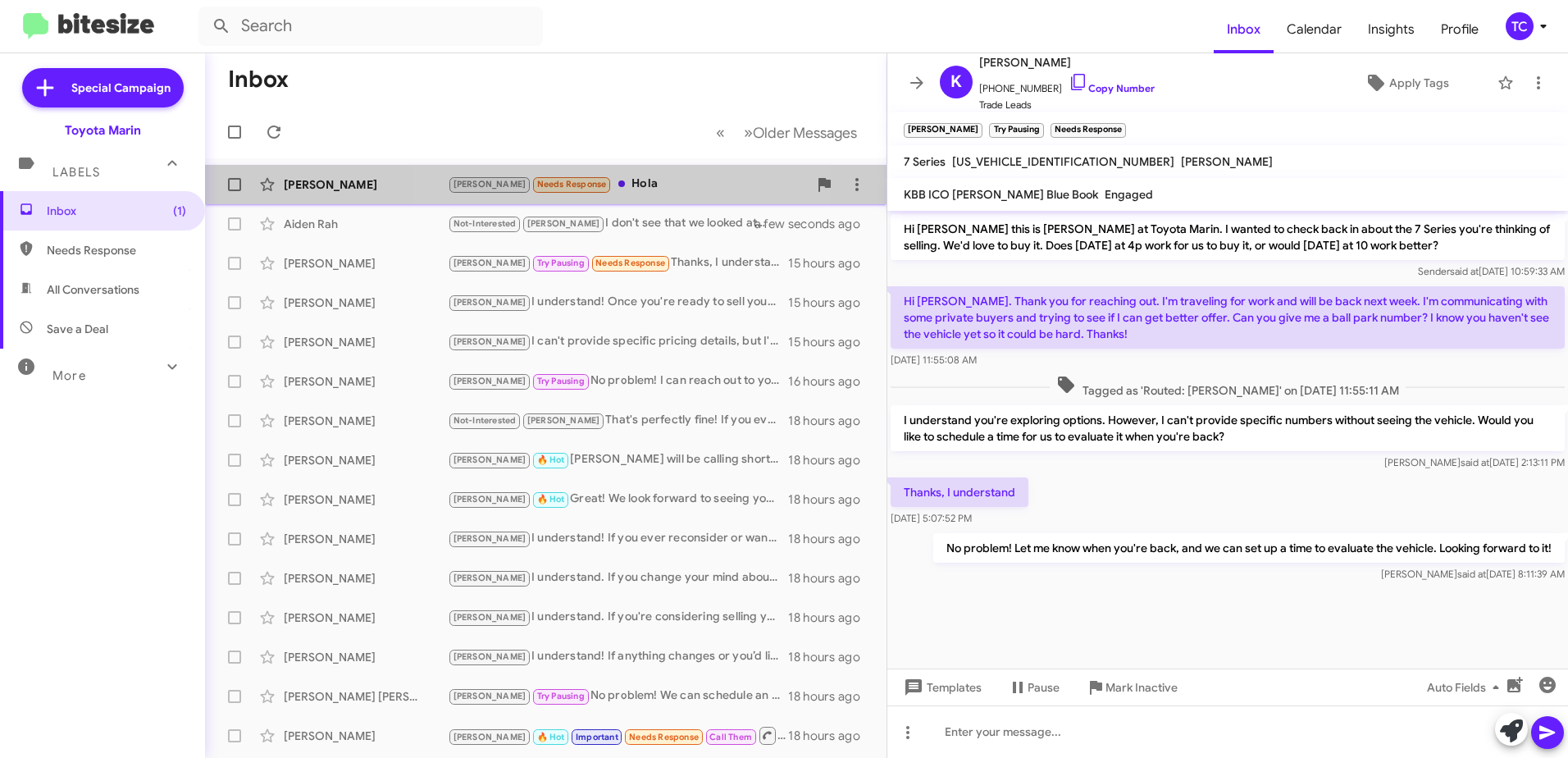
click at [627, 189] on div "[PERSON_NAME] Needs Response Hola" at bounding box center [628, 184] width 360 height 19
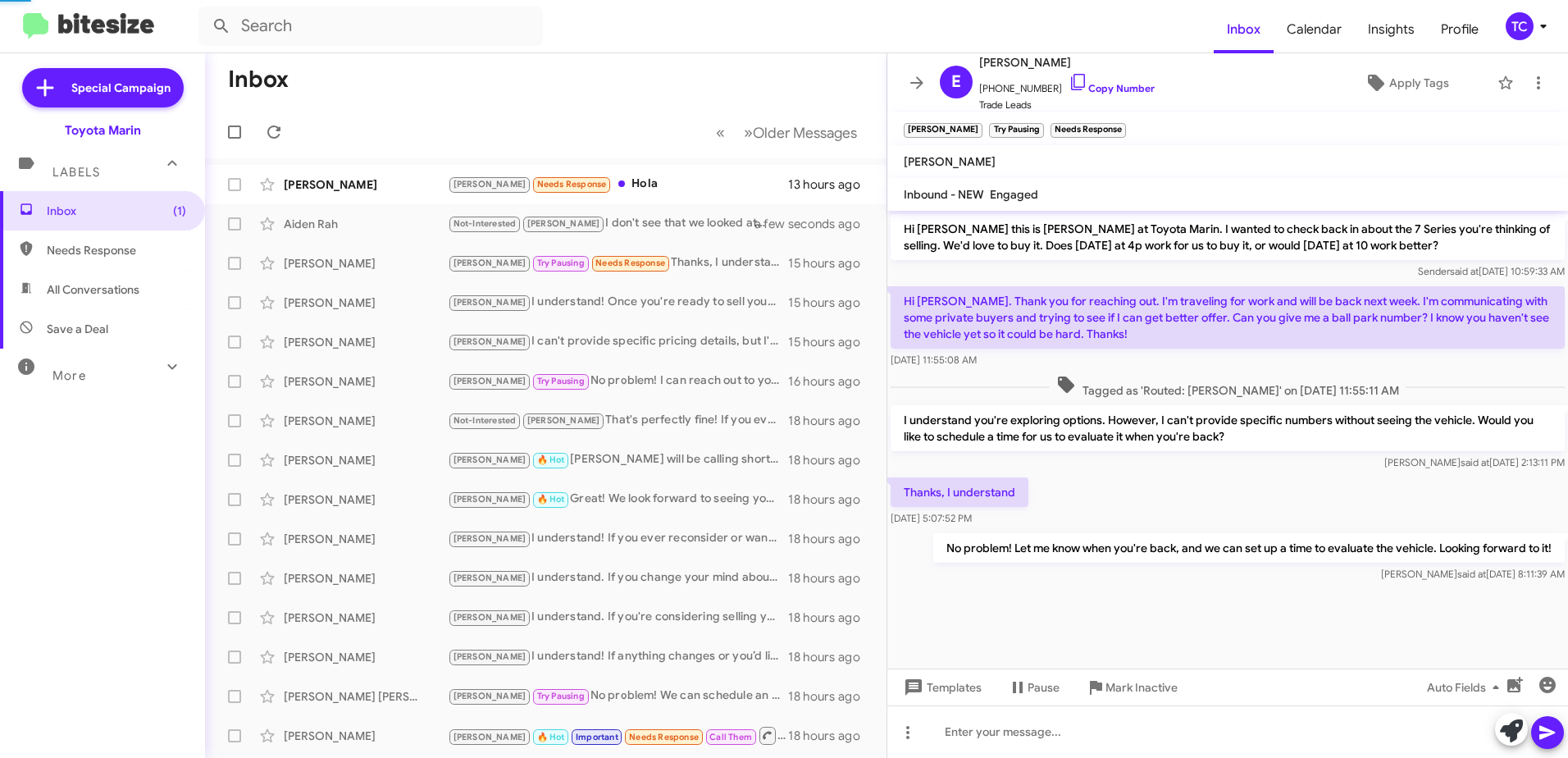
scroll to position [51, 0]
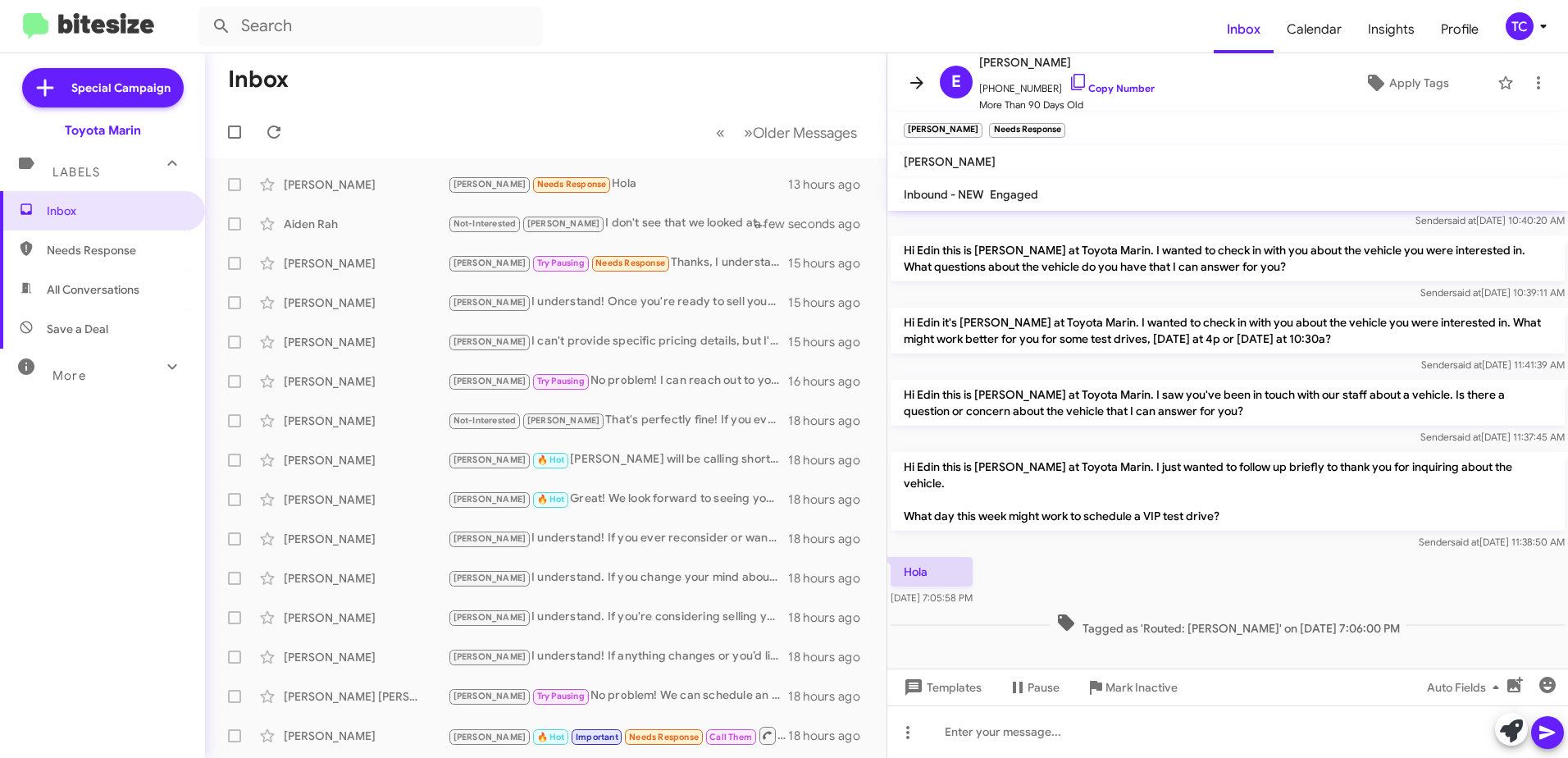
click at [913, 78] on icon at bounding box center [917, 83] width 20 height 20
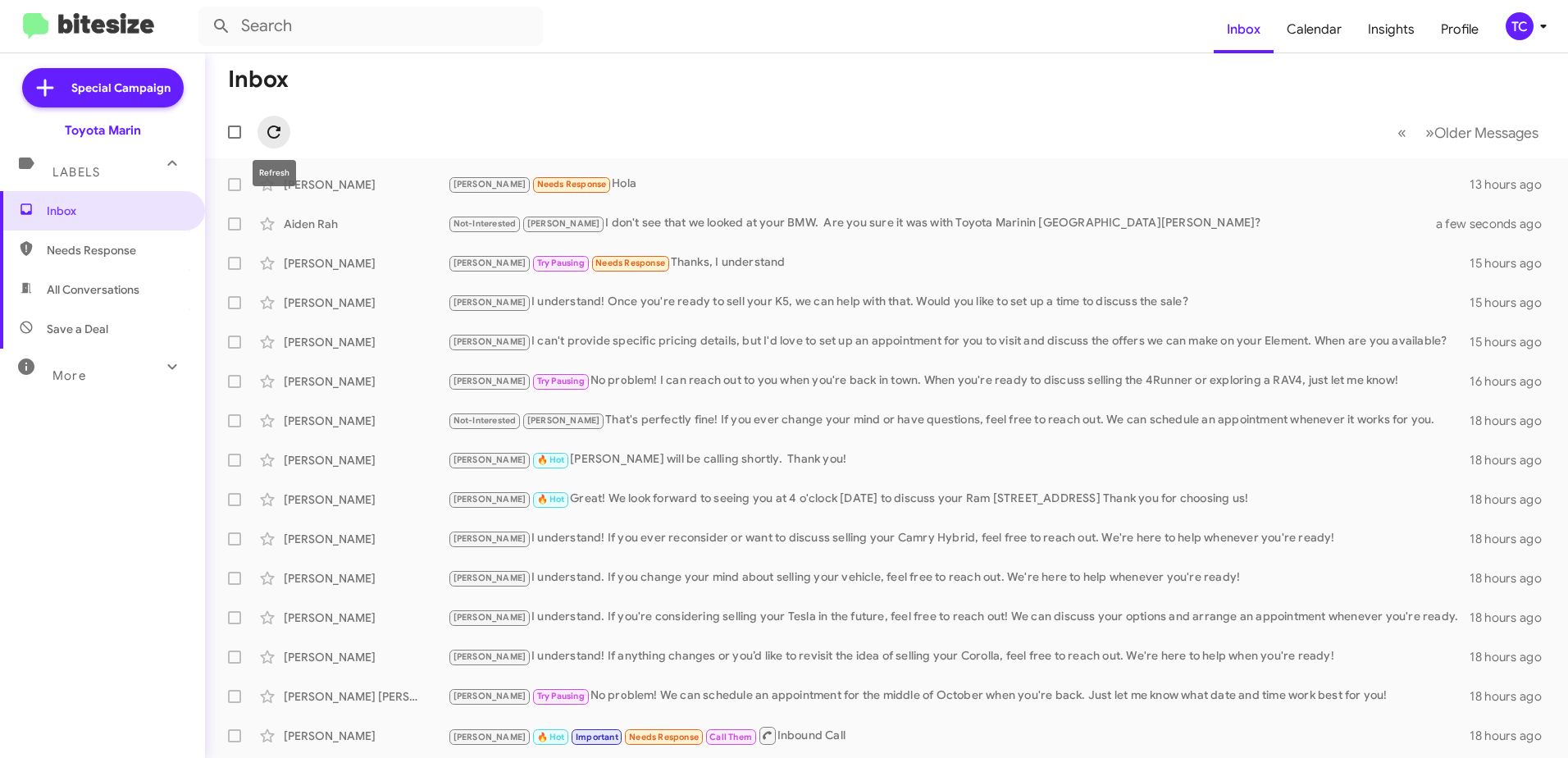
click at [269, 133] on icon at bounding box center [274, 132] width 13 height 13
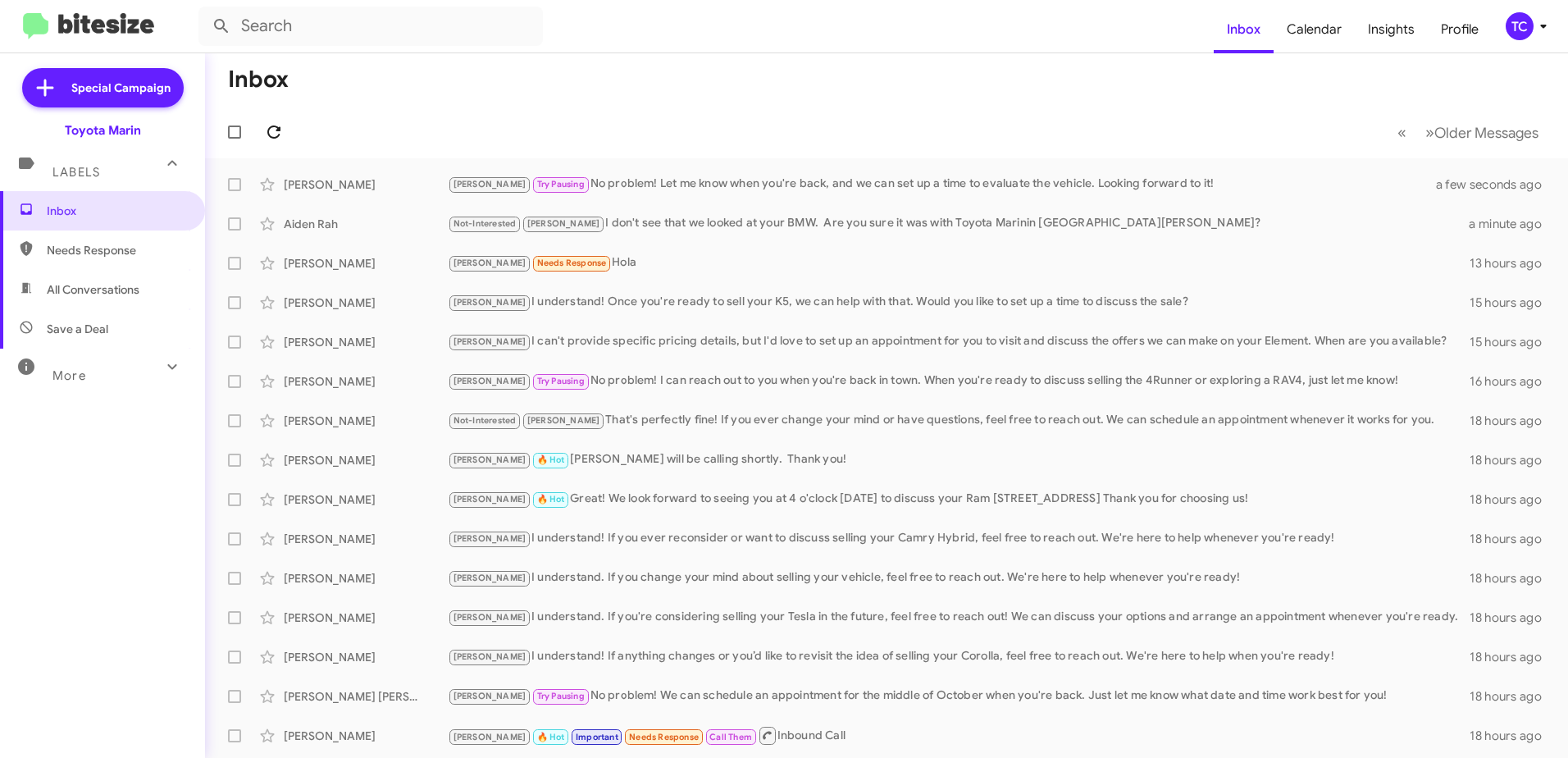
click at [269, 133] on icon at bounding box center [274, 132] width 13 height 13
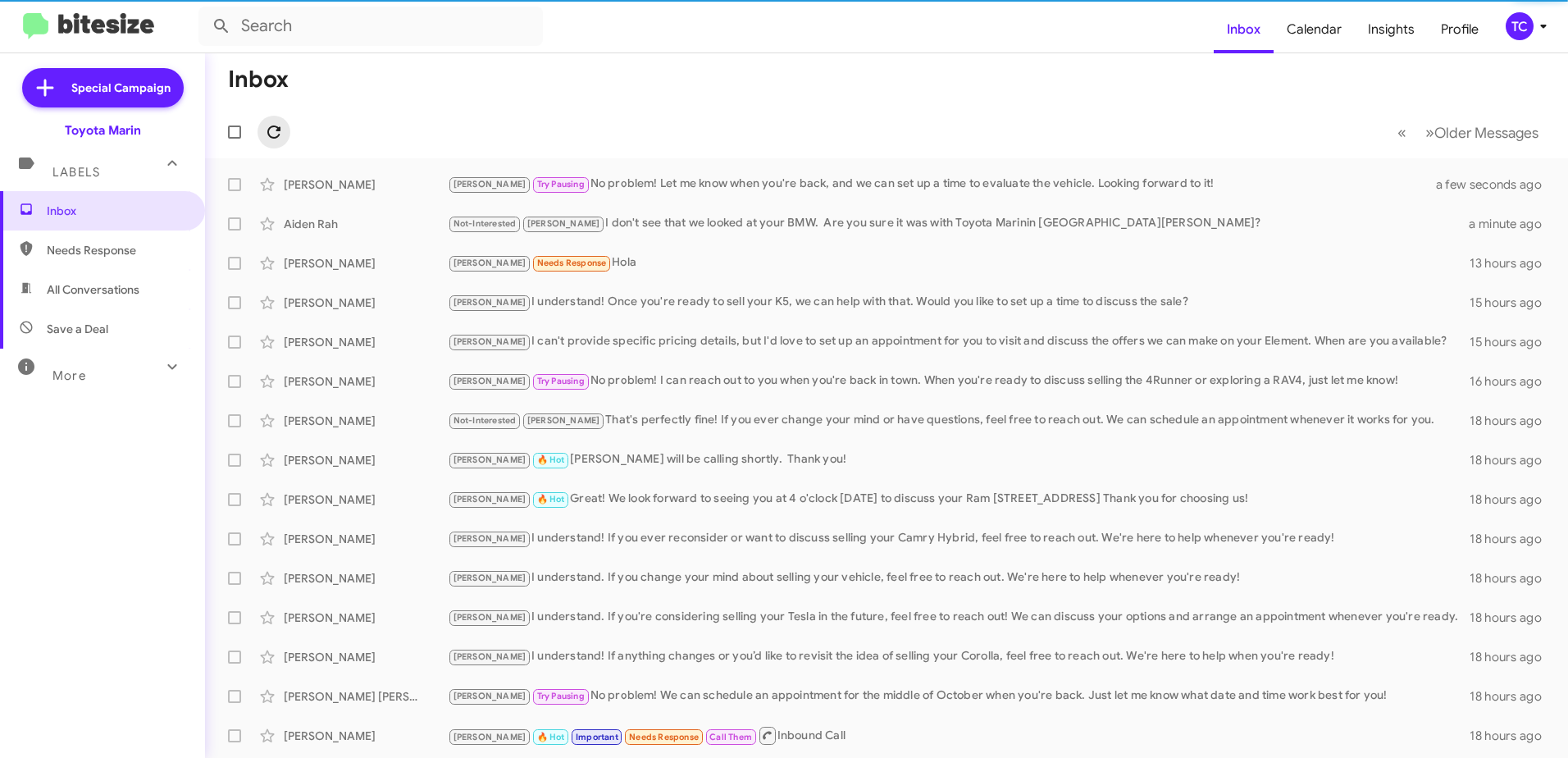
click at [269, 133] on icon at bounding box center [274, 132] width 13 height 13
